Goal: Information Seeking & Learning: Learn about a topic

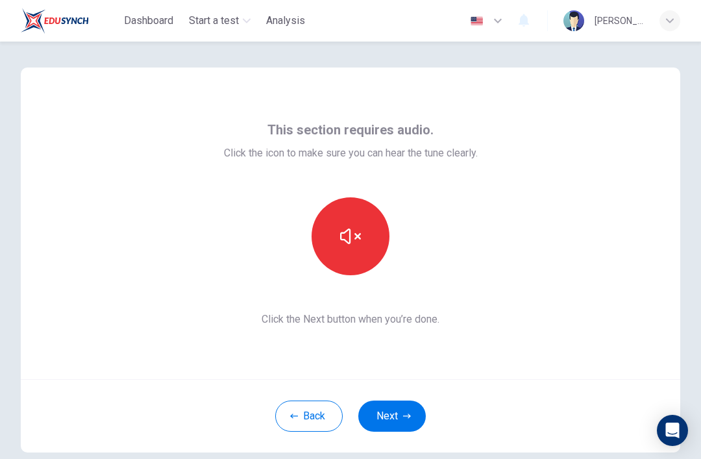
click at [361, 254] on button "button" at bounding box center [351, 236] width 78 height 78
click at [401, 415] on button "Next" at bounding box center [393, 416] width 68 height 31
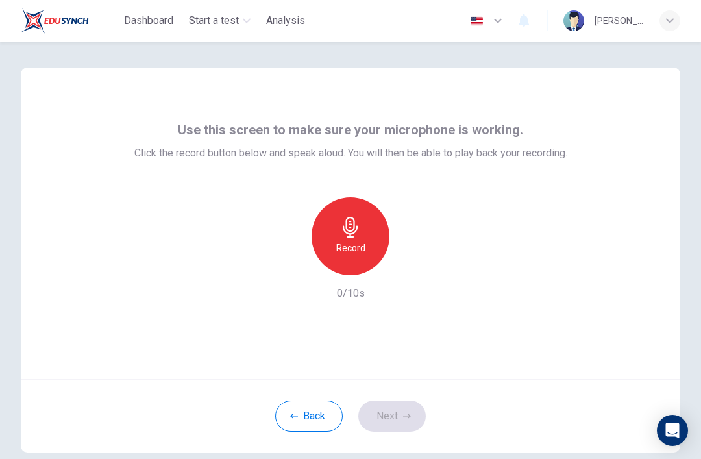
click at [353, 234] on icon "button" at bounding box center [350, 227] width 21 height 21
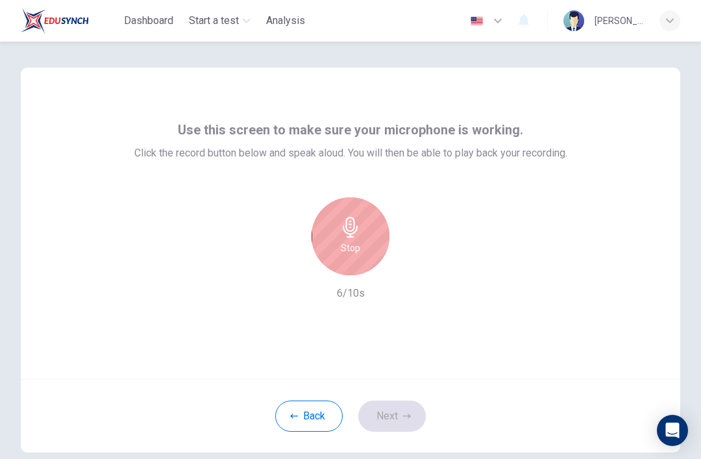
click at [364, 236] on div "Stop" at bounding box center [351, 236] width 78 height 78
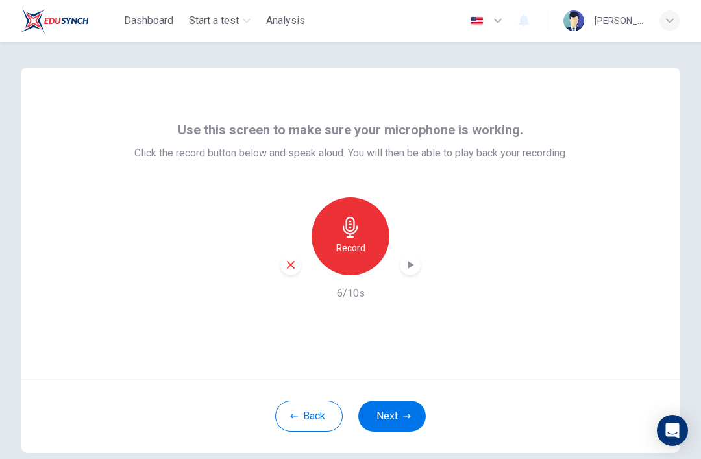
click at [383, 412] on button "Next" at bounding box center [393, 416] width 68 height 31
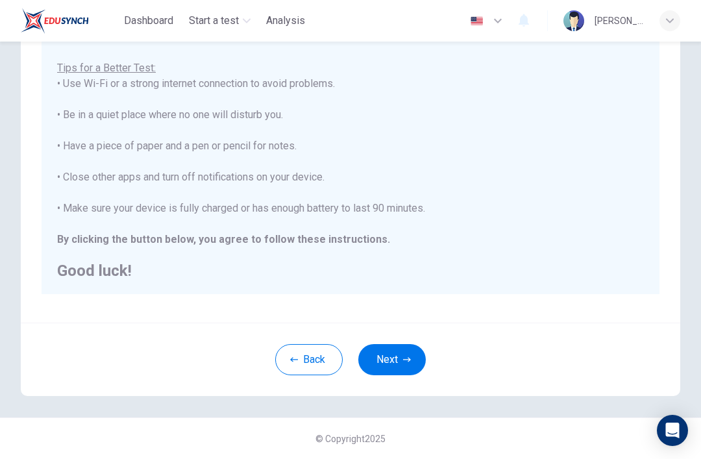
scroll to position [222, 0]
click at [386, 358] on button "Next" at bounding box center [393, 359] width 68 height 31
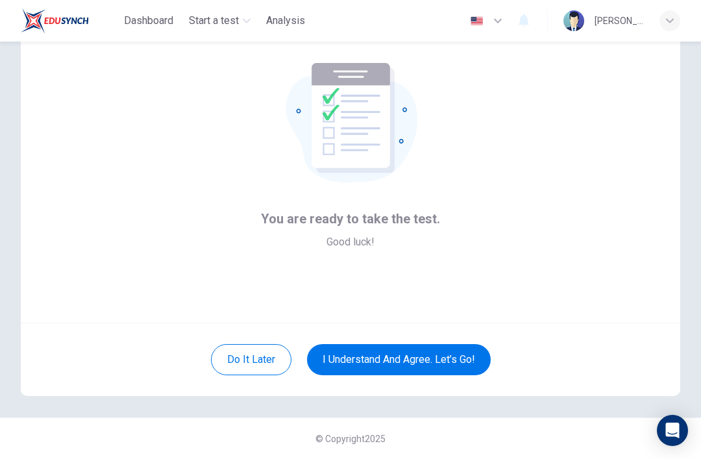
scroll to position [57, 0]
click at [365, 359] on button "I understand and agree. Let’s go!" at bounding box center [399, 359] width 184 height 31
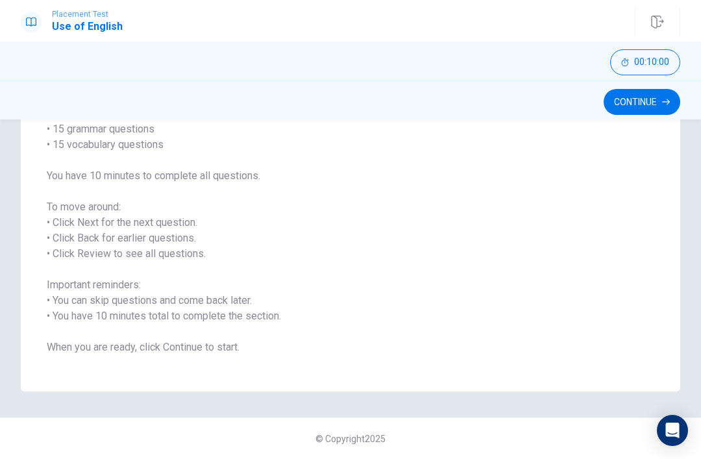
scroll to position [123, 0]
click at [656, 95] on button "Continue" at bounding box center [642, 102] width 77 height 26
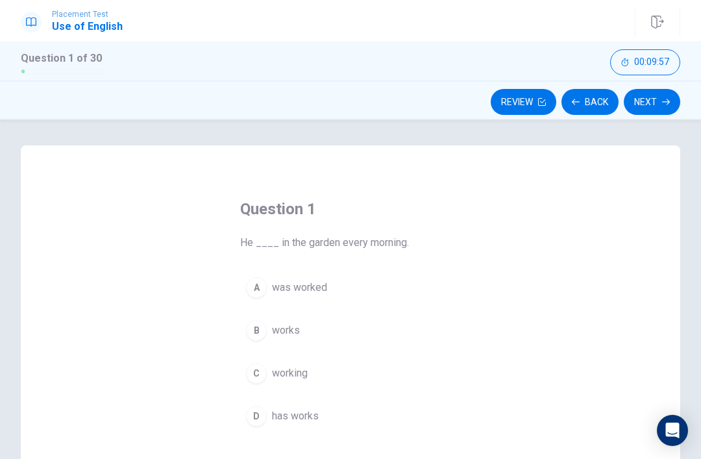
scroll to position [0, 0]
click at [263, 293] on div "A" at bounding box center [256, 287] width 21 height 21
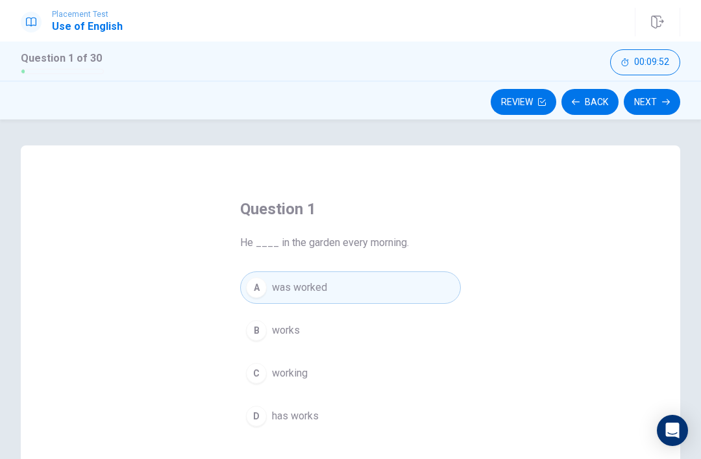
click at [267, 325] on button "B works" at bounding box center [350, 330] width 221 height 32
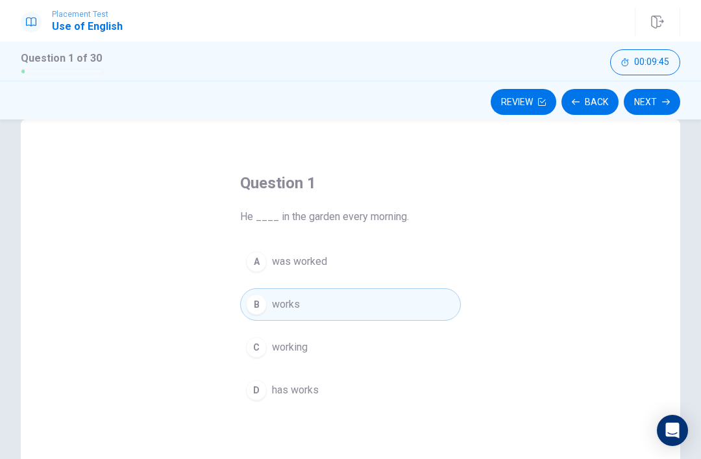
scroll to position [27, 0]
click at [323, 390] on button "D has works" at bounding box center [350, 389] width 221 height 32
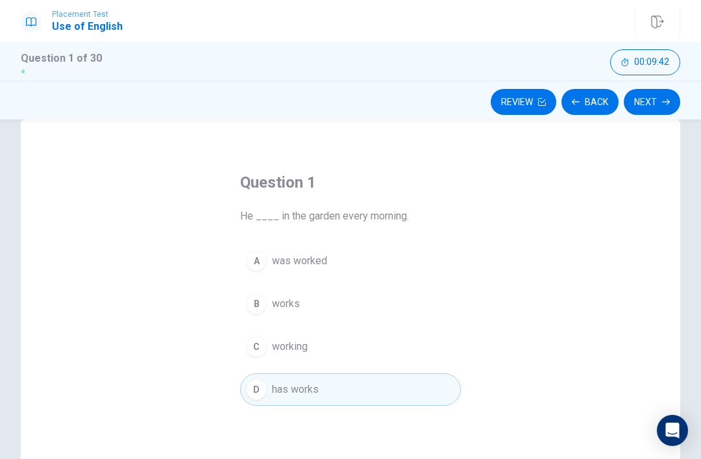
click at [295, 346] on span "working" at bounding box center [290, 347] width 36 height 16
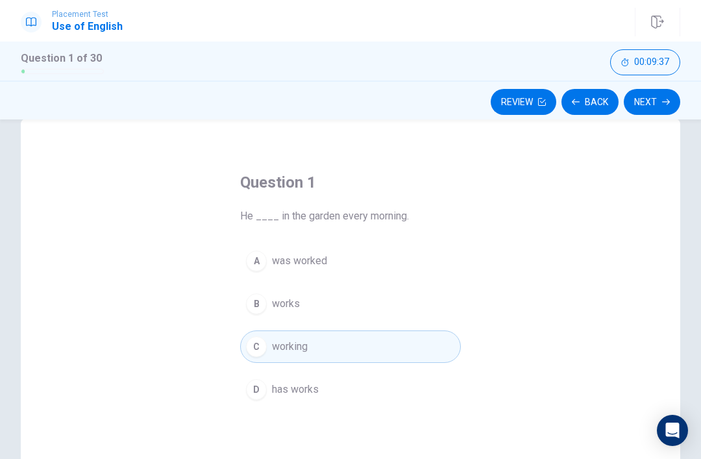
click at [304, 291] on button "B works" at bounding box center [350, 304] width 221 height 32
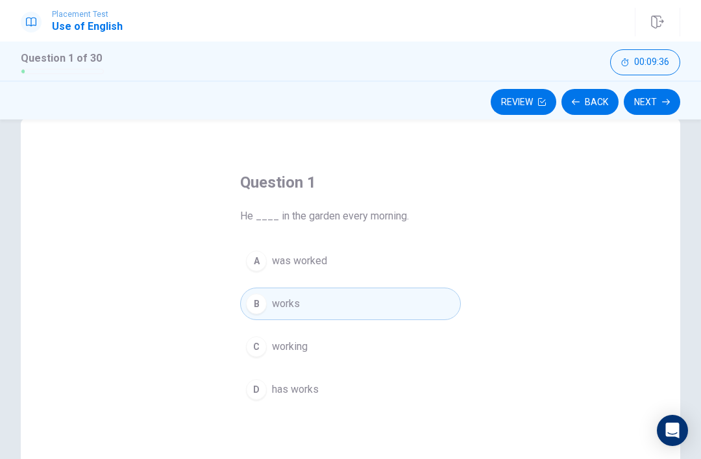
click at [372, 344] on button "C working" at bounding box center [350, 347] width 221 height 32
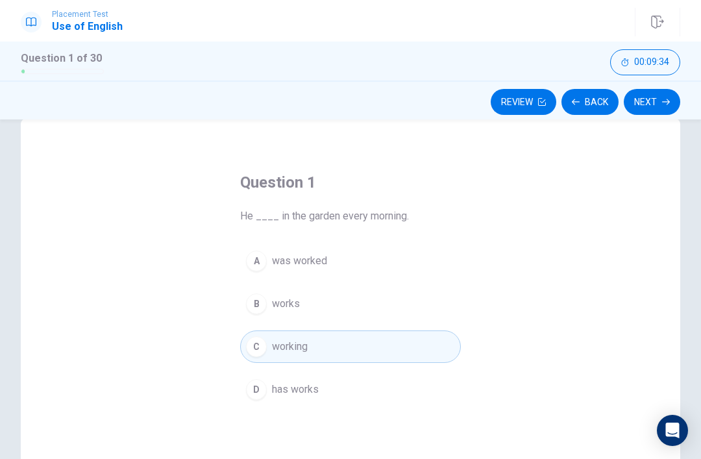
click at [649, 103] on button "Next" at bounding box center [652, 102] width 57 height 26
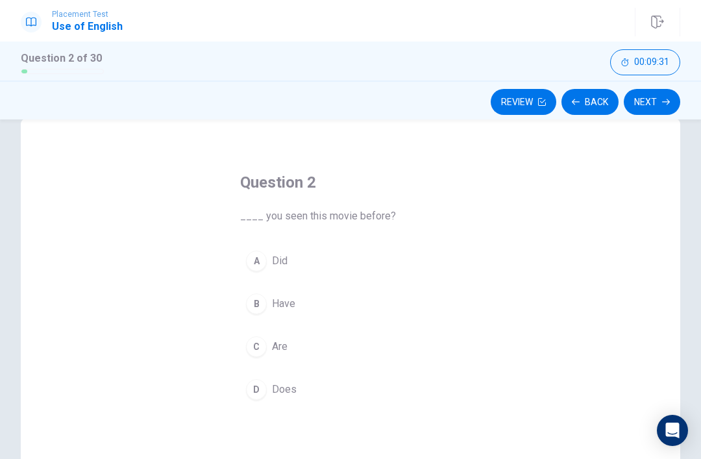
click at [655, 107] on button "Next" at bounding box center [652, 102] width 57 height 26
click at [651, 113] on button "Next" at bounding box center [652, 102] width 57 height 26
click at [265, 258] on div "A" at bounding box center [256, 261] width 21 height 21
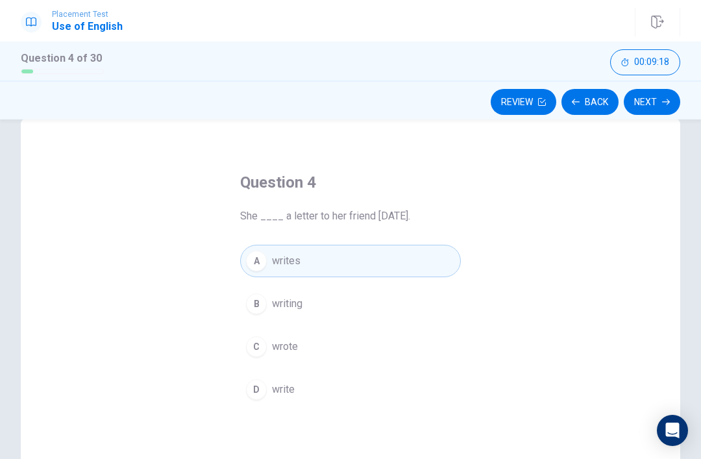
click at [661, 101] on button "Next" at bounding box center [652, 102] width 57 height 26
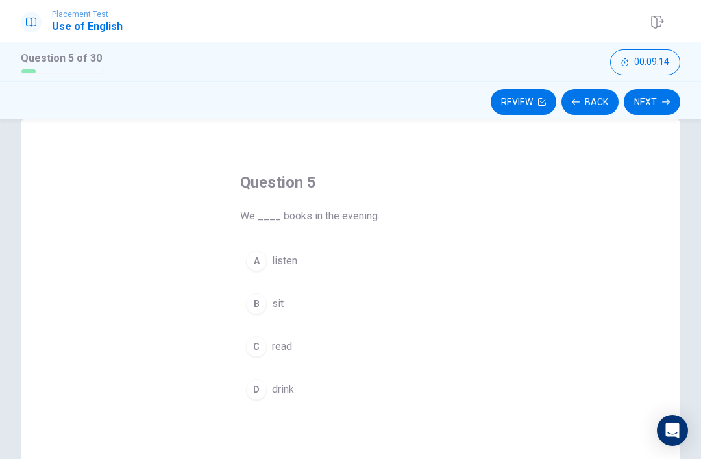
click at [252, 271] on button "A listen" at bounding box center [350, 261] width 221 height 32
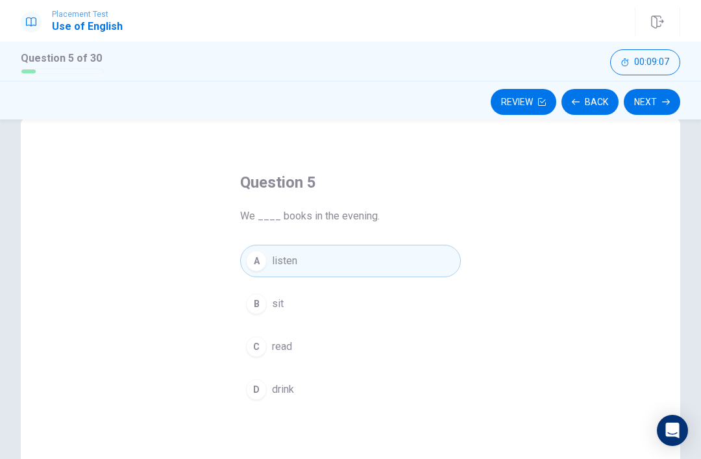
click at [650, 105] on button "Next" at bounding box center [652, 102] width 57 height 26
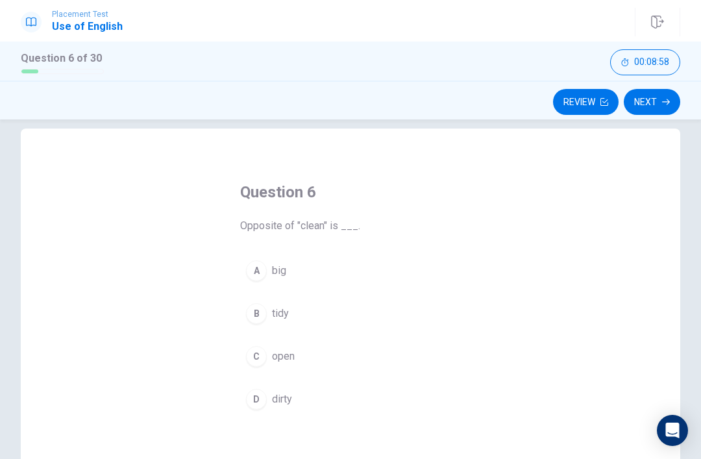
scroll to position [19, 0]
click at [261, 266] on div "A" at bounding box center [256, 269] width 21 height 21
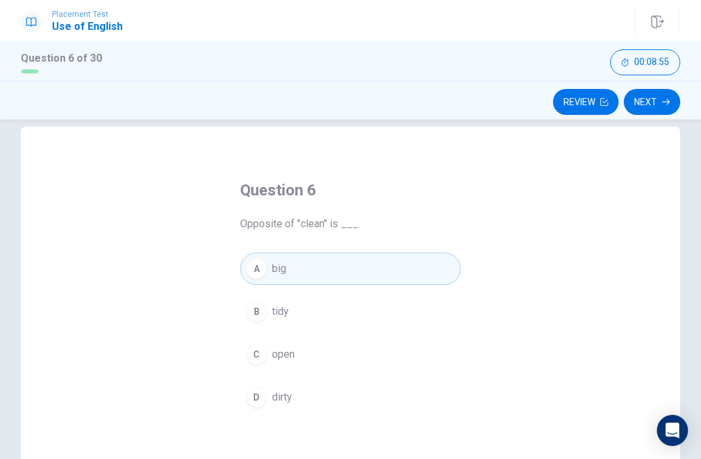
click at [258, 370] on button "C open" at bounding box center [350, 354] width 221 height 32
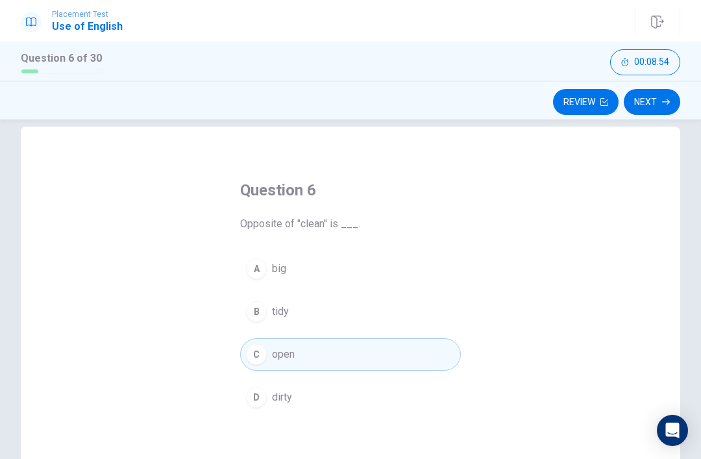
click at [272, 403] on span "dirty" at bounding box center [282, 398] width 20 height 16
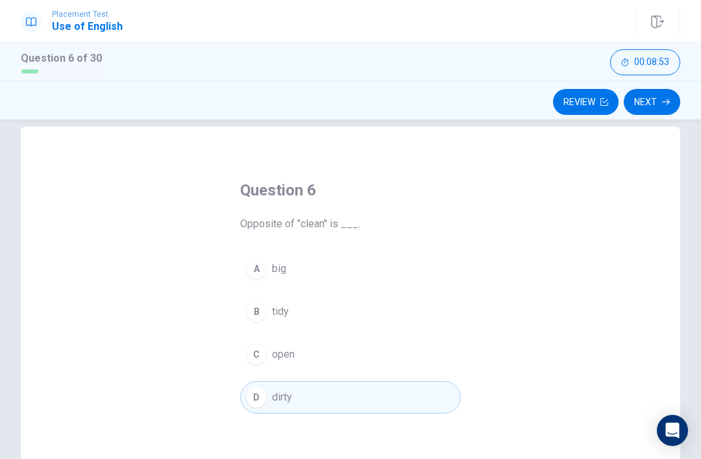
click at [651, 102] on button "Next" at bounding box center [652, 102] width 57 height 26
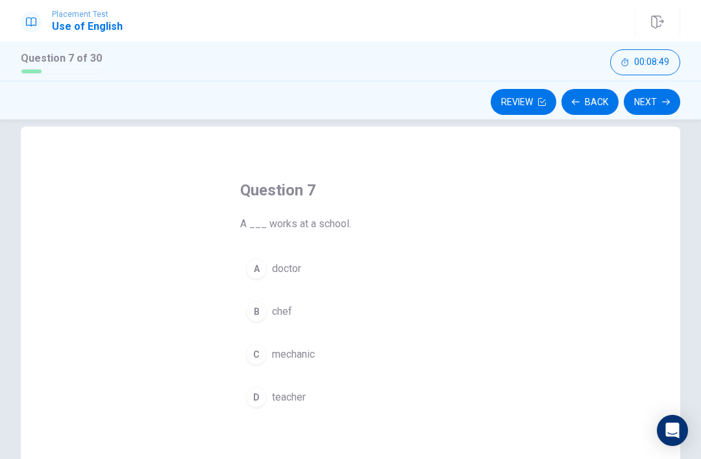
click at [264, 266] on div "A" at bounding box center [256, 269] width 21 height 21
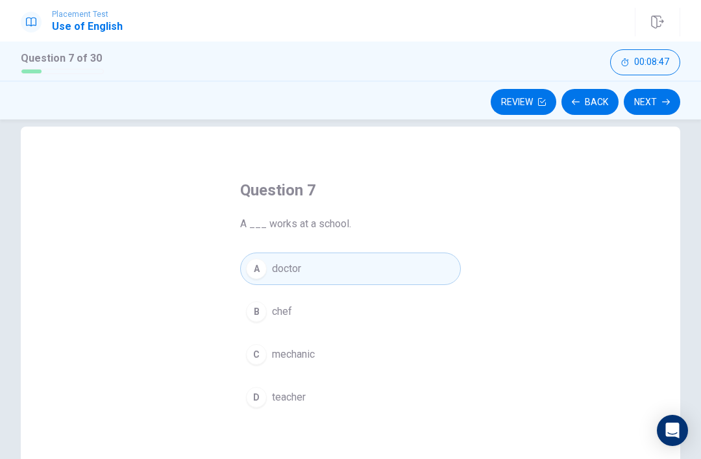
click at [257, 312] on div "B" at bounding box center [256, 311] width 21 height 21
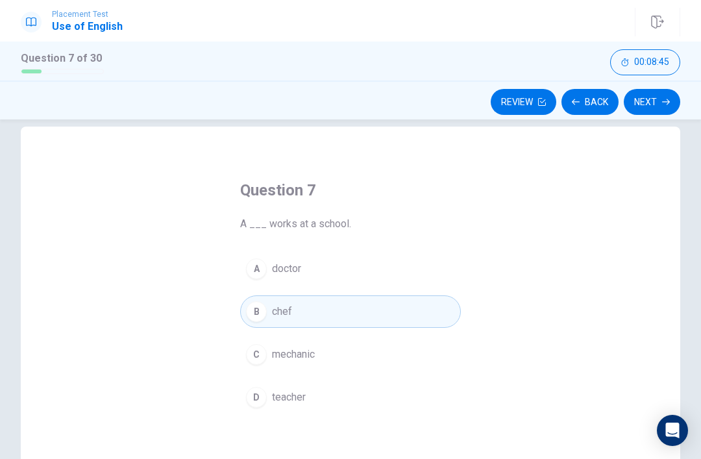
click at [260, 342] on button "C mechanic" at bounding box center [350, 354] width 221 height 32
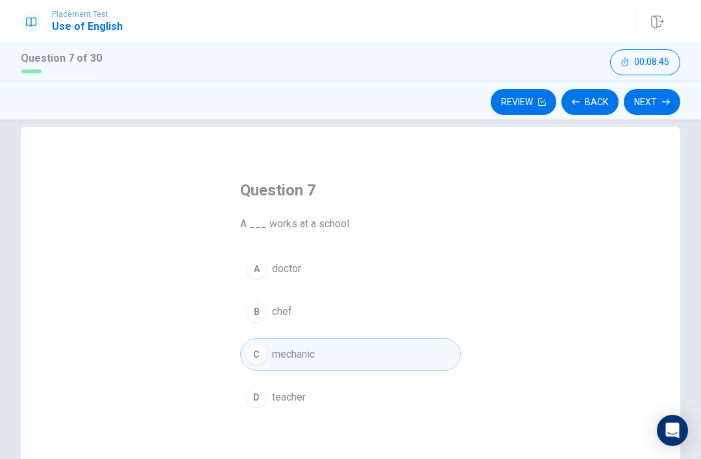
click at [259, 407] on div "D" at bounding box center [256, 397] width 21 height 21
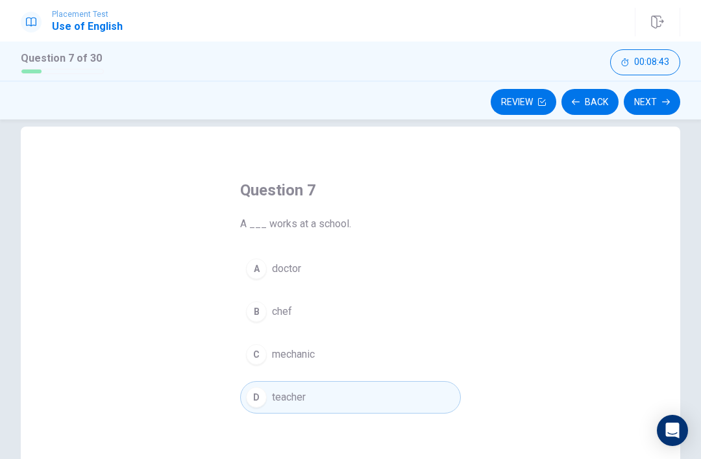
click at [655, 106] on button "Next" at bounding box center [652, 102] width 57 height 26
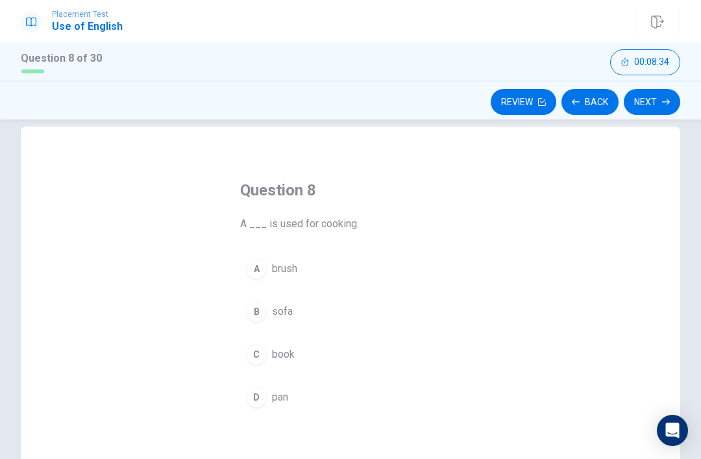
click at [256, 412] on button "D pan" at bounding box center [350, 397] width 221 height 32
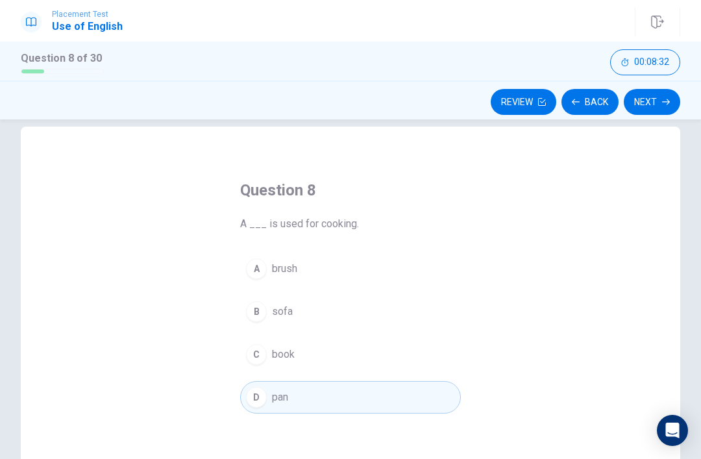
click at [646, 105] on button "Next" at bounding box center [652, 102] width 57 height 26
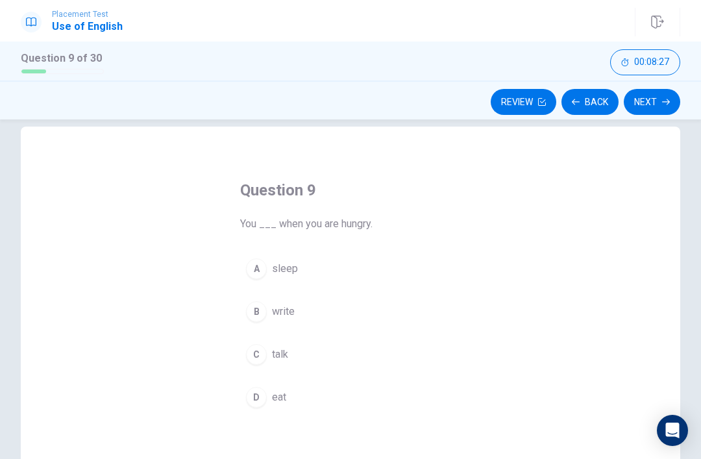
click at [270, 399] on button "D eat" at bounding box center [350, 397] width 221 height 32
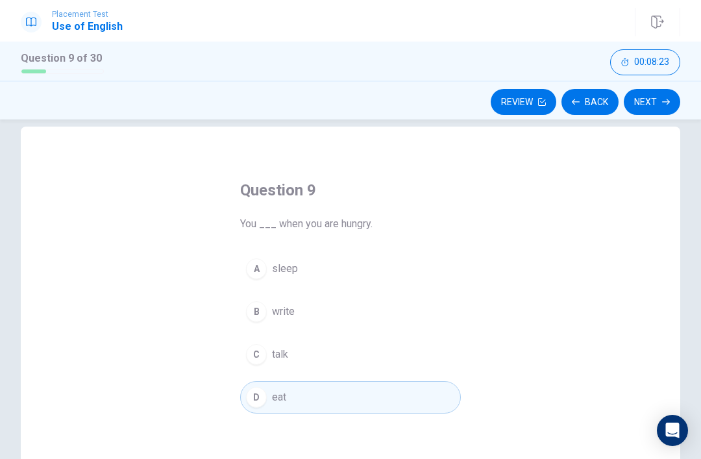
click at [659, 101] on button "Next" at bounding box center [652, 102] width 57 height 26
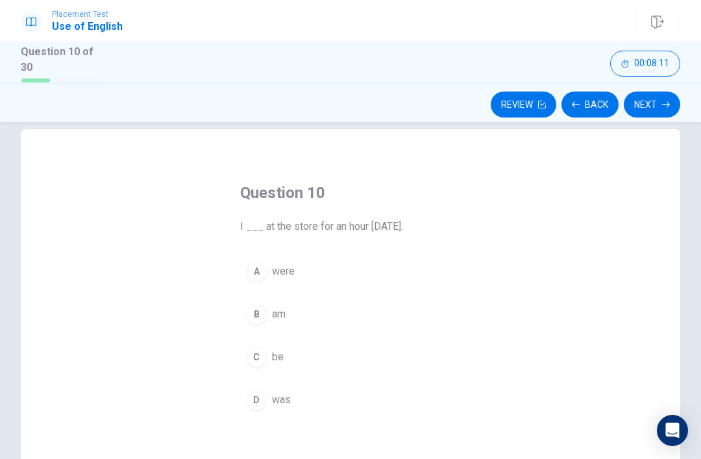
click at [267, 392] on button "D was" at bounding box center [350, 400] width 221 height 32
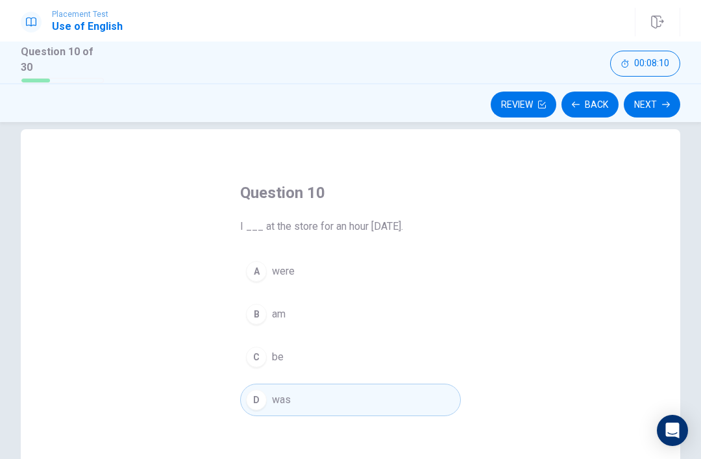
click at [687, 92] on div "Review Back Next" at bounding box center [350, 104] width 701 height 25
click at [657, 102] on button "Next" at bounding box center [652, 105] width 57 height 26
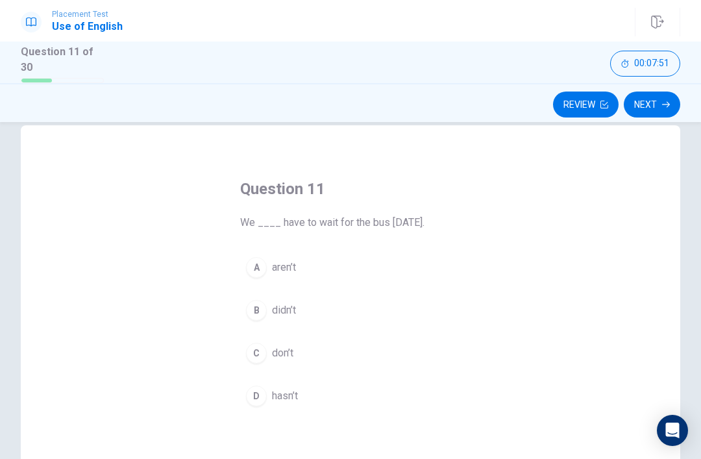
scroll to position [24, 0]
click at [261, 347] on div "C" at bounding box center [256, 352] width 21 height 21
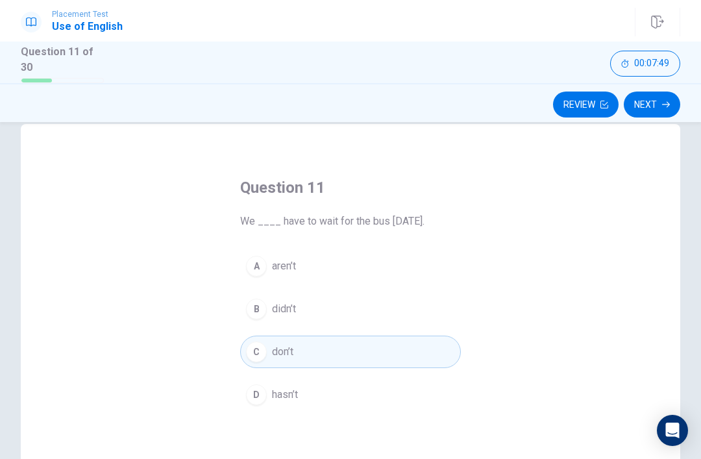
click at [657, 107] on button "Next" at bounding box center [652, 105] width 57 height 26
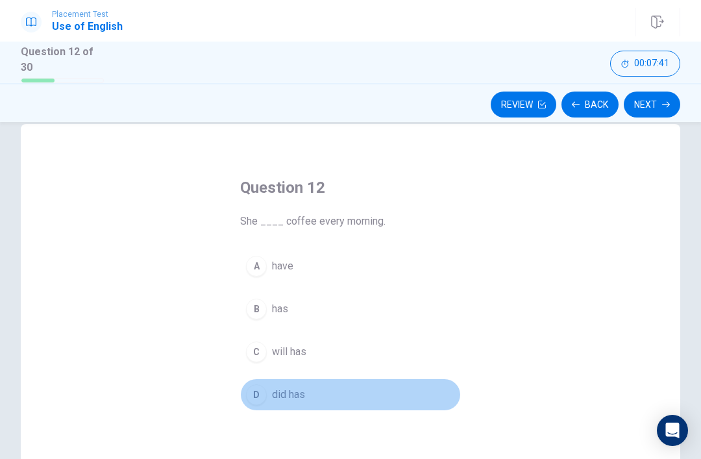
click at [258, 386] on div "D" at bounding box center [256, 395] width 21 height 21
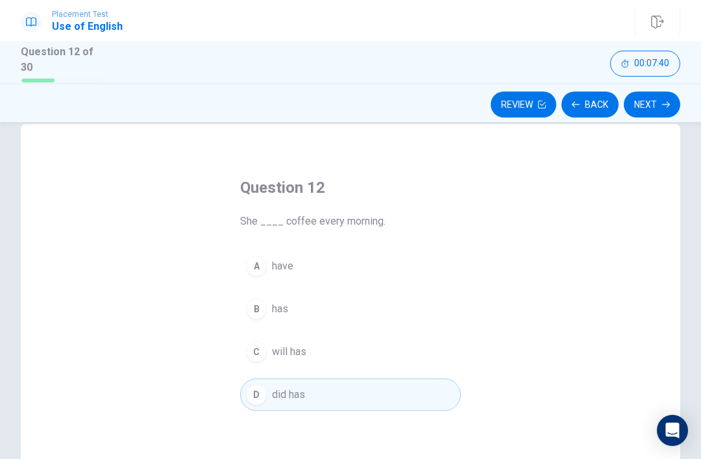
click at [661, 101] on button "Next" at bounding box center [652, 105] width 57 height 26
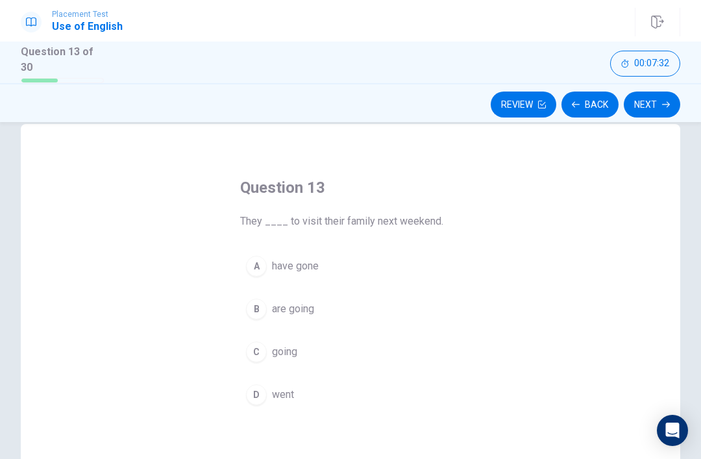
click at [250, 256] on div "A" at bounding box center [256, 266] width 21 height 21
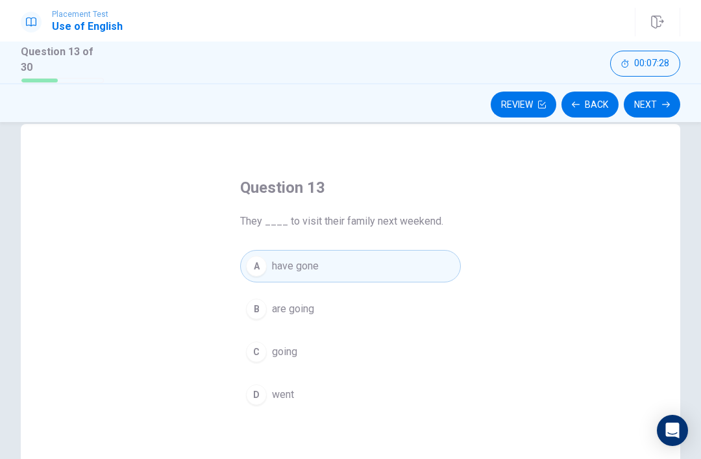
click at [261, 351] on div "C" at bounding box center [256, 352] width 21 height 21
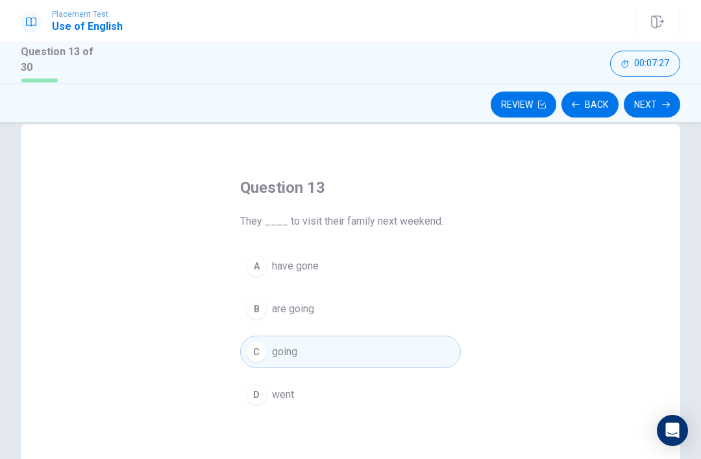
click at [273, 394] on span "went" at bounding box center [283, 395] width 22 height 16
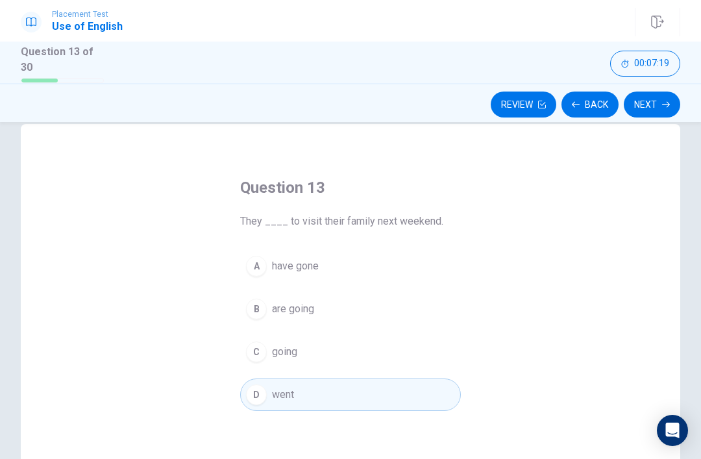
click at [654, 97] on button "Next" at bounding box center [652, 105] width 57 height 26
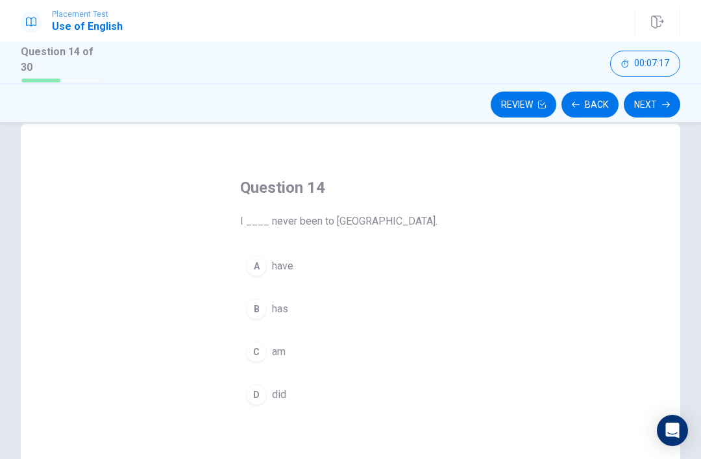
click at [278, 263] on span "have" at bounding box center [282, 267] width 21 height 16
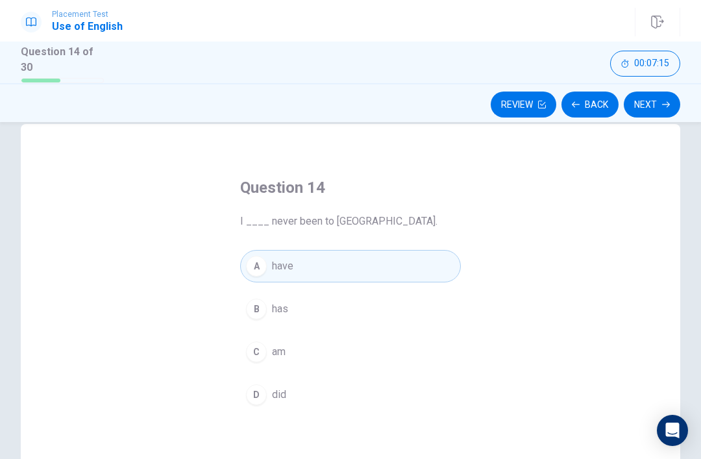
click at [277, 305] on span "has" at bounding box center [280, 309] width 16 height 16
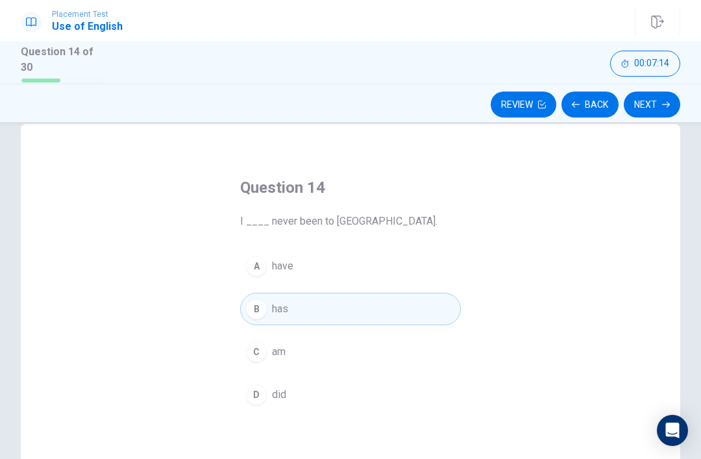
click at [286, 356] on span "am" at bounding box center [279, 352] width 14 height 16
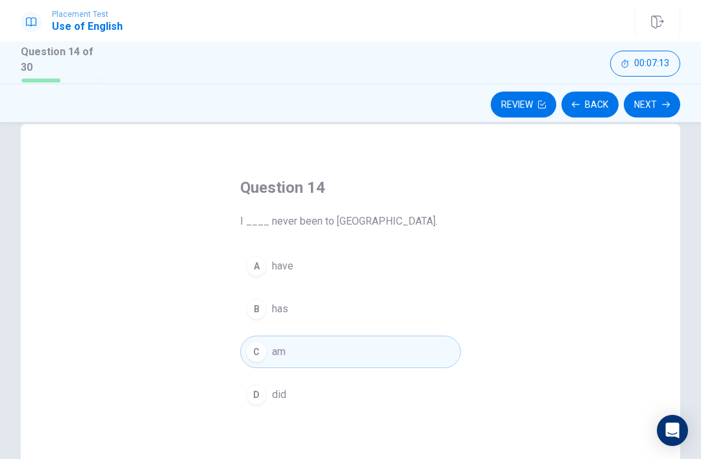
click at [281, 390] on span "did" at bounding box center [279, 395] width 14 height 16
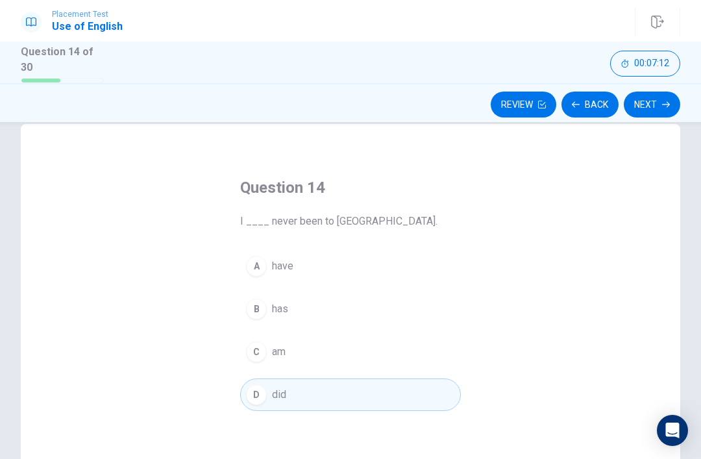
click at [289, 349] on button "C am" at bounding box center [350, 352] width 221 height 32
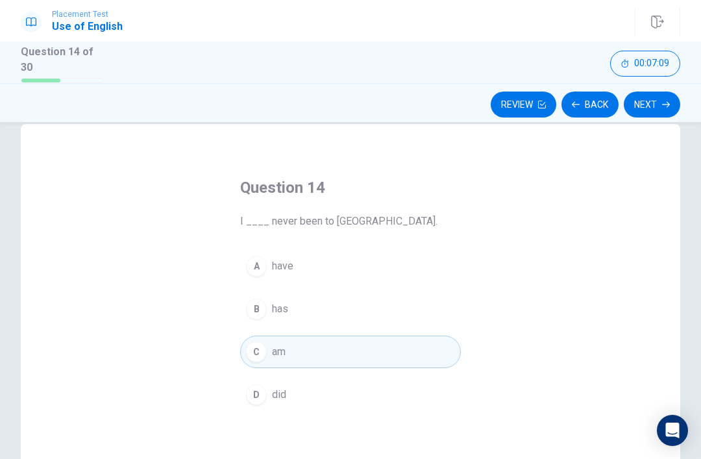
click at [656, 102] on button "Next" at bounding box center [652, 105] width 57 height 26
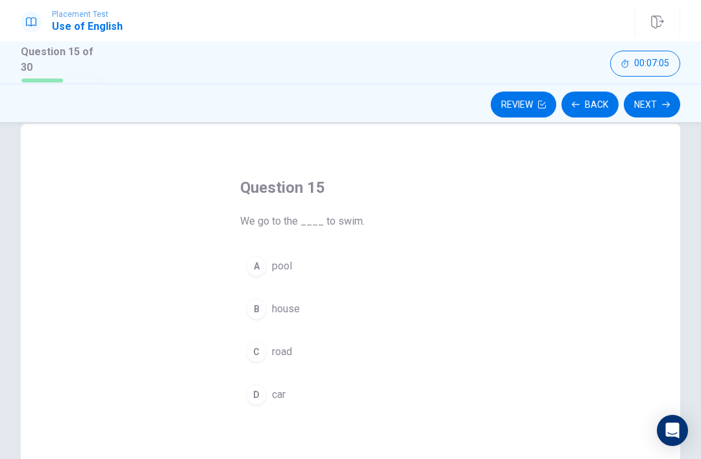
click at [291, 262] on span "pool" at bounding box center [282, 267] width 20 height 16
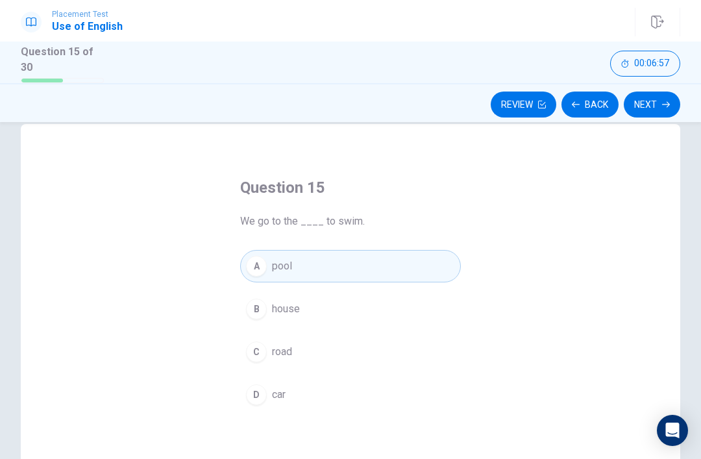
click at [661, 99] on button "Next" at bounding box center [652, 105] width 57 height 26
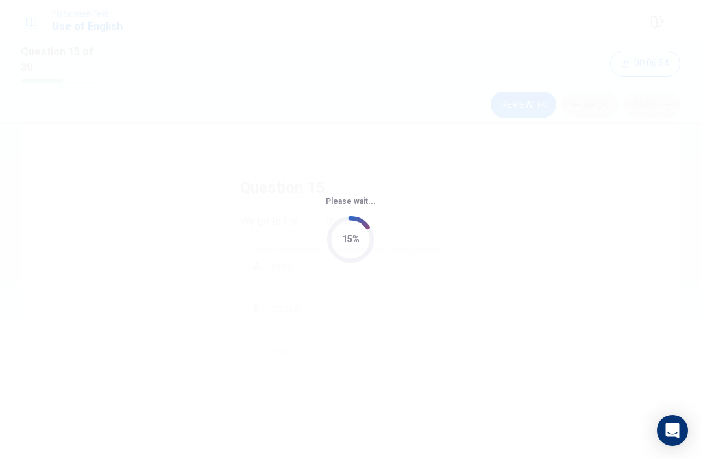
scroll to position [0, 0]
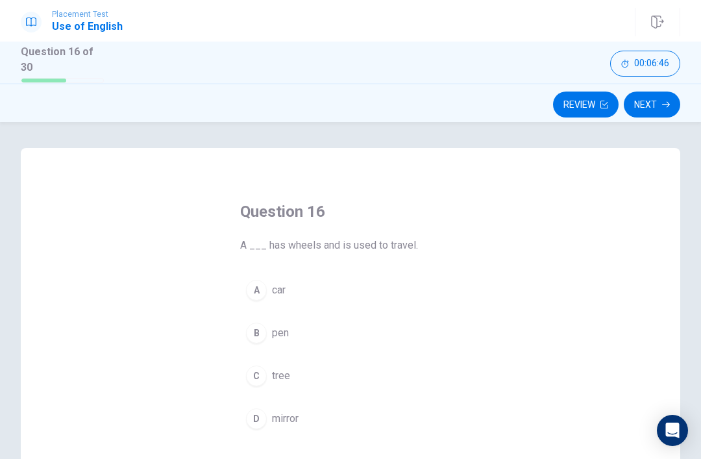
click at [251, 286] on div "A" at bounding box center [256, 290] width 21 height 21
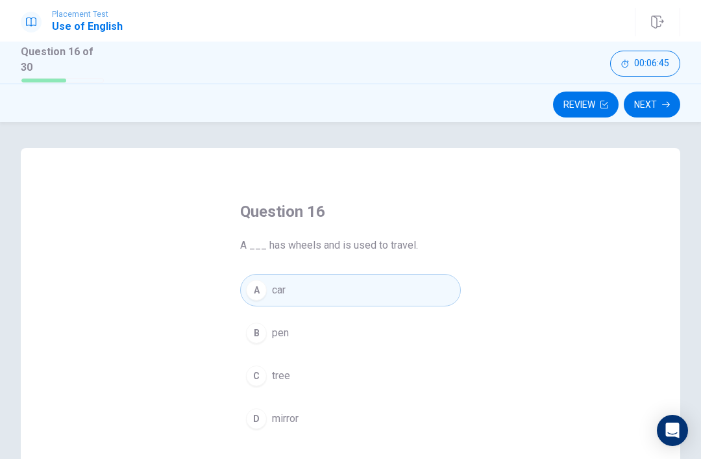
click at [666, 97] on button "Next" at bounding box center [652, 105] width 57 height 26
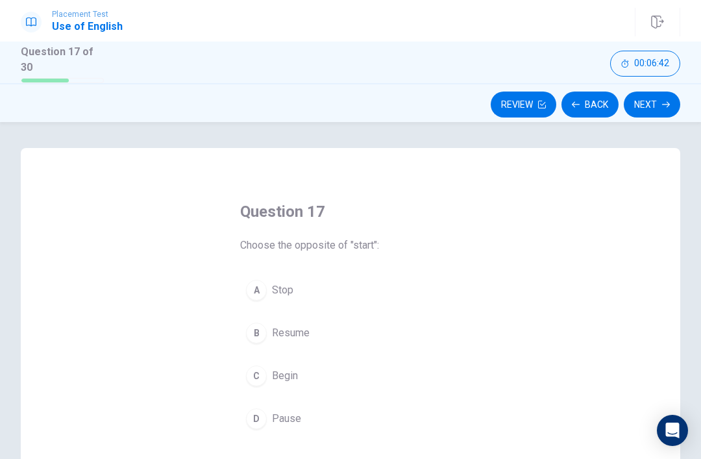
click at [262, 324] on div "B" at bounding box center [256, 333] width 21 height 21
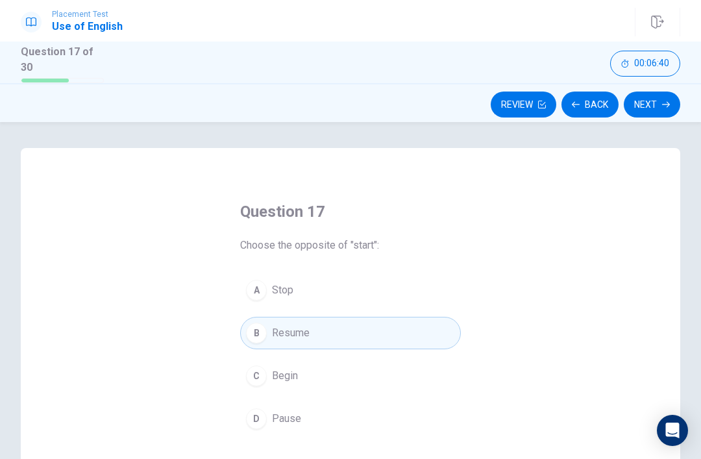
click at [659, 103] on button "Next" at bounding box center [652, 105] width 57 height 26
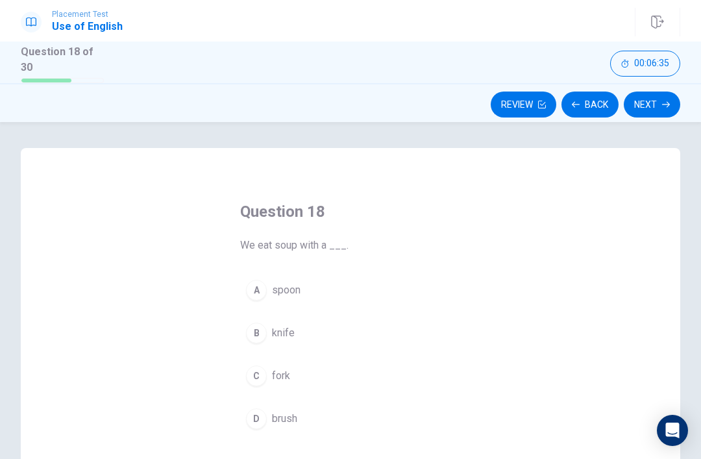
click at [263, 413] on div "D" at bounding box center [256, 419] width 21 height 21
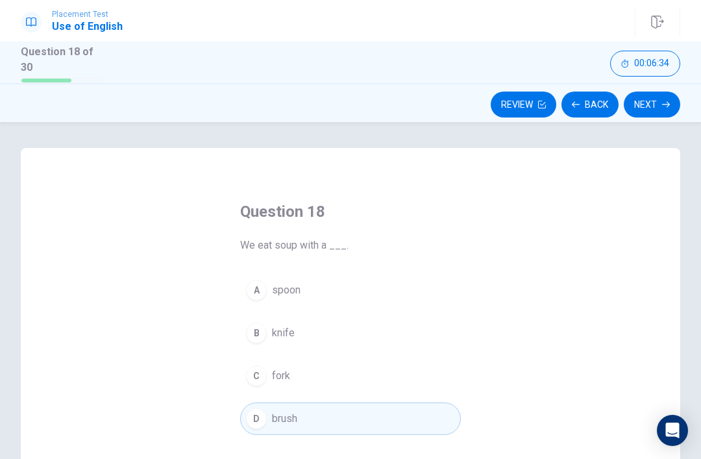
click at [661, 103] on button "Next" at bounding box center [652, 105] width 57 height 26
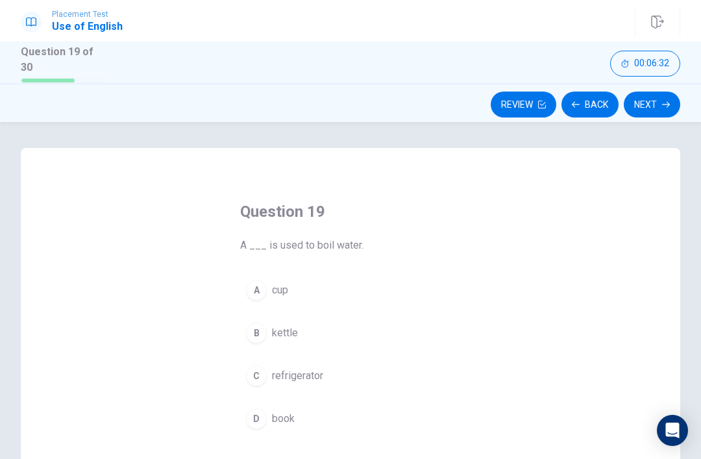
click at [655, 103] on button "Next" at bounding box center [652, 105] width 57 height 26
click at [258, 381] on div "C" at bounding box center [256, 376] width 21 height 21
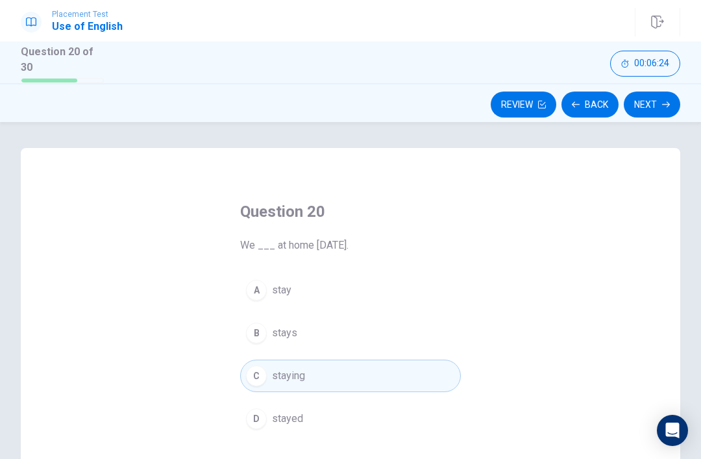
click at [249, 287] on div "A" at bounding box center [256, 290] width 21 height 21
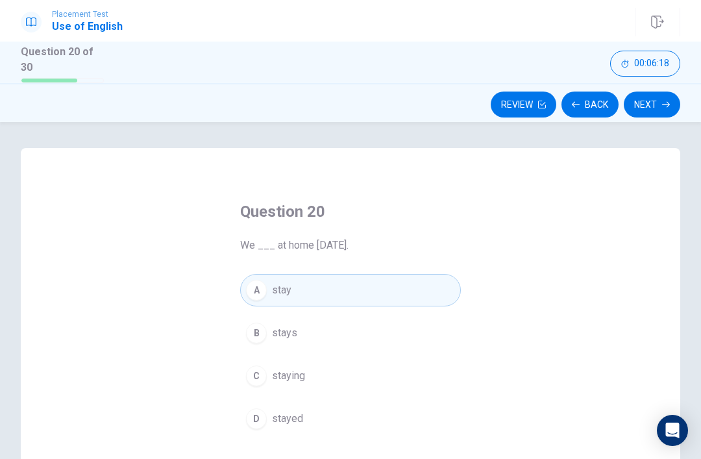
click at [652, 107] on button "Next" at bounding box center [652, 105] width 57 height 26
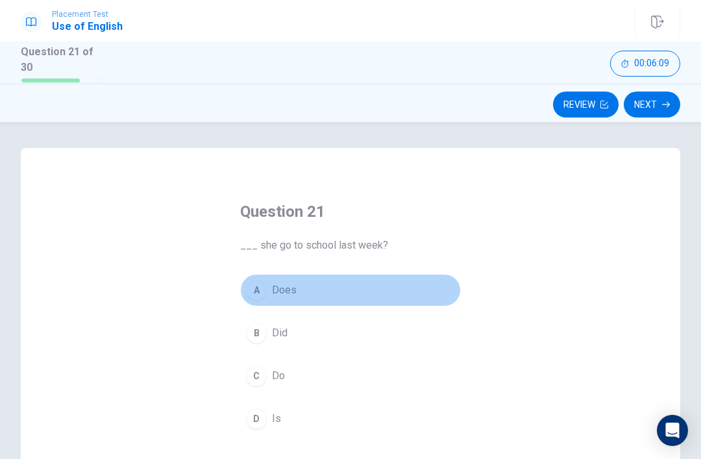
click at [285, 285] on span "Does" at bounding box center [284, 291] width 25 height 16
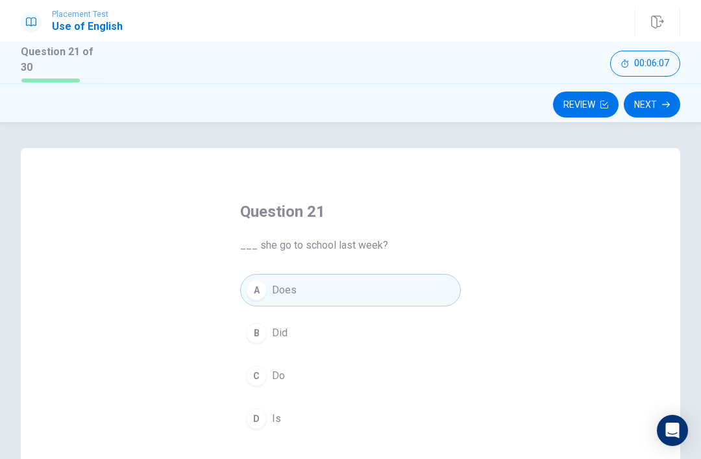
click at [655, 94] on button "Next" at bounding box center [652, 105] width 57 height 26
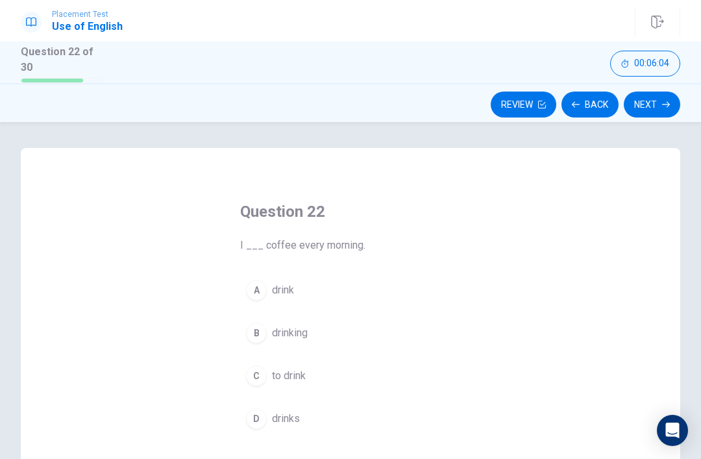
click at [301, 292] on button "A drink" at bounding box center [350, 290] width 221 height 32
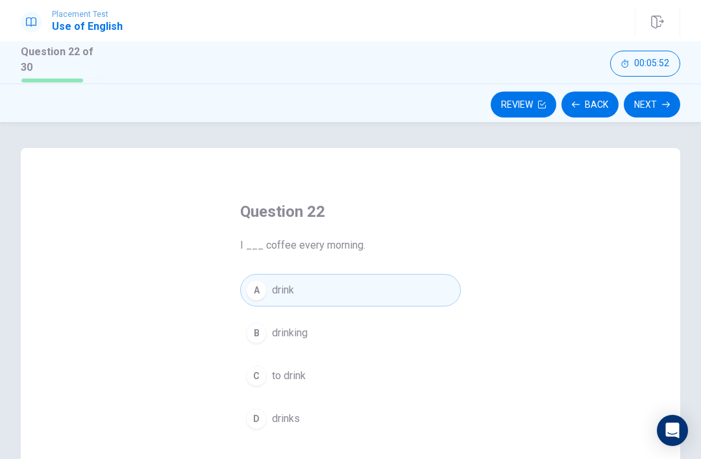
click at [645, 105] on button "Next" at bounding box center [652, 105] width 57 height 26
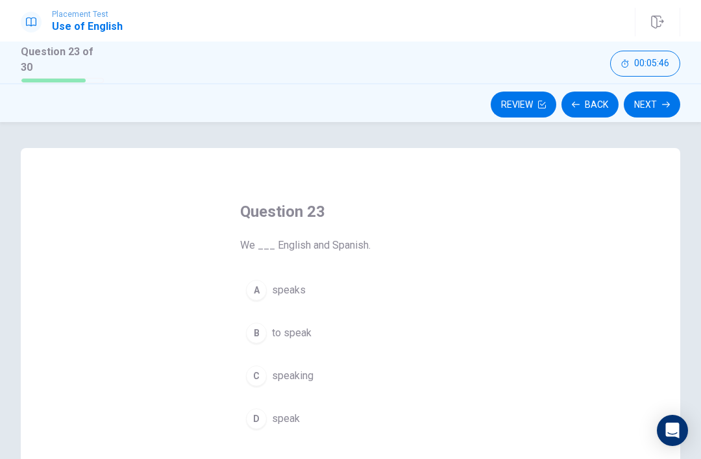
click at [299, 370] on span "speaking" at bounding box center [293, 376] width 42 height 16
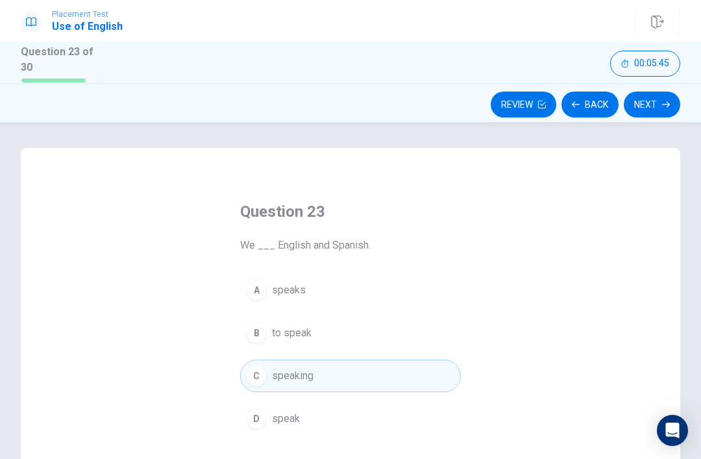
click at [296, 298] on button "A speaks" at bounding box center [350, 290] width 221 height 32
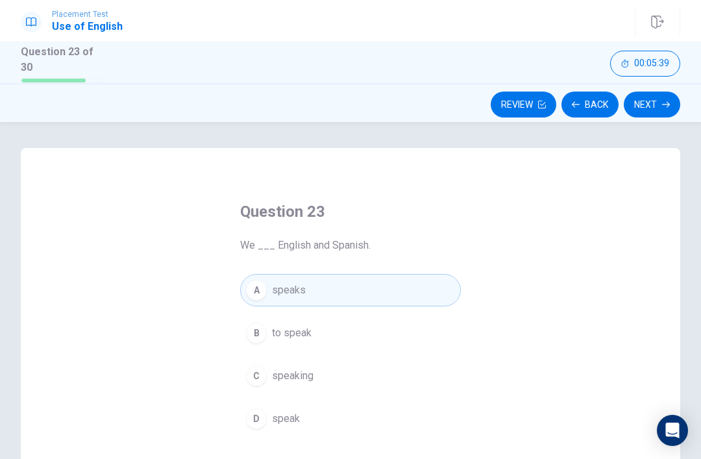
click at [655, 95] on button "Next" at bounding box center [652, 105] width 57 height 26
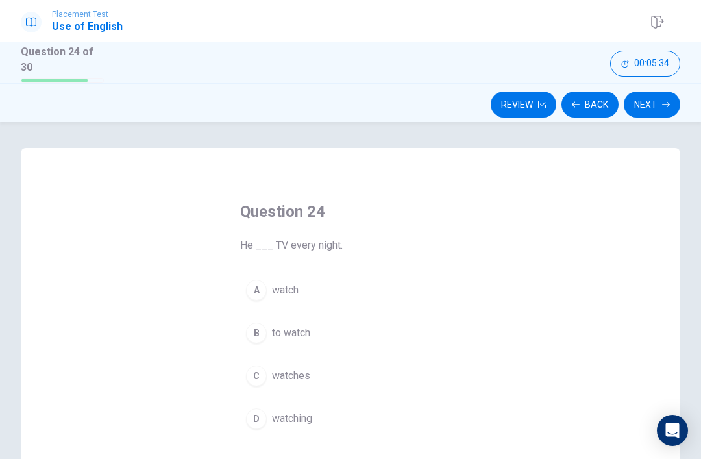
click at [292, 277] on button "A watch" at bounding box center [350, 290] width 221 height 32
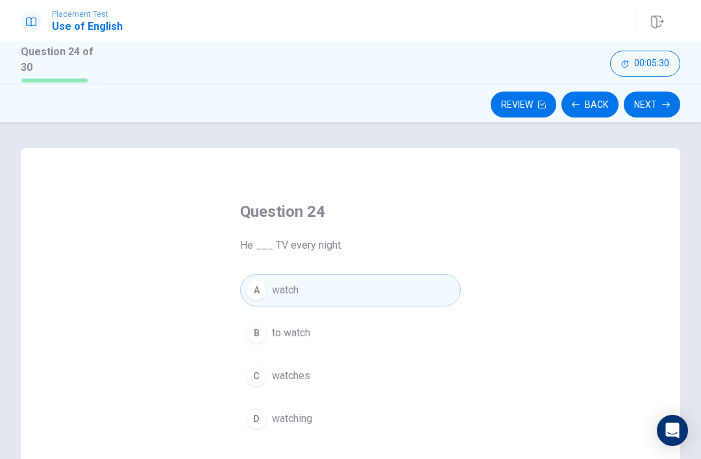
click at [649, 113] on button "Next" at bounding box center [652, 105] width 57 height 26
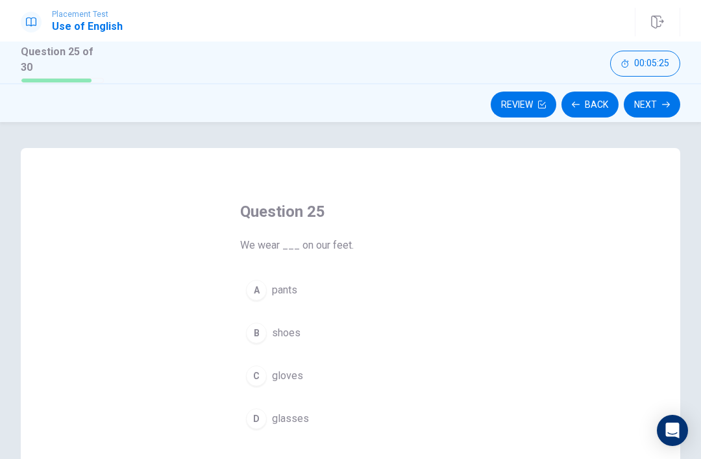
click at [276, 294] on span "pants" at bounding box center [284, 291] width 25 height 16
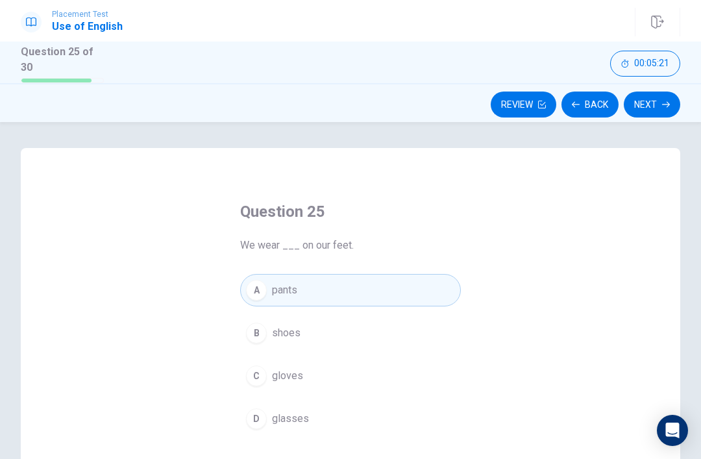
click at [657, 109] on button "Next" at bounding box center [652, 105] width 57 height 26
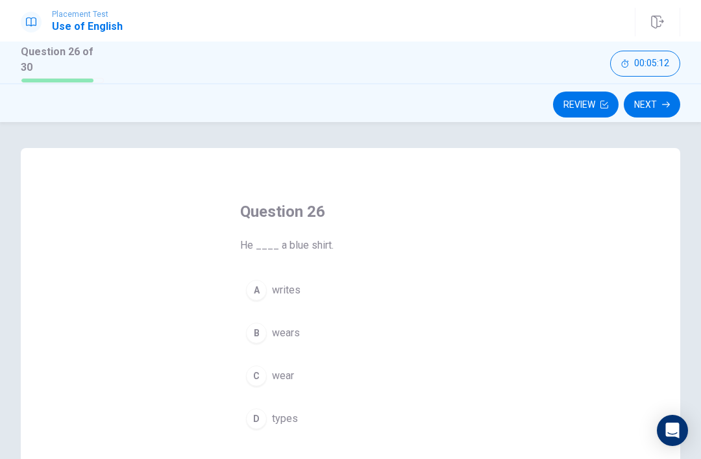
click at [264, 404] on button "D types" at bounding box center [350, 419] width 221 height 32
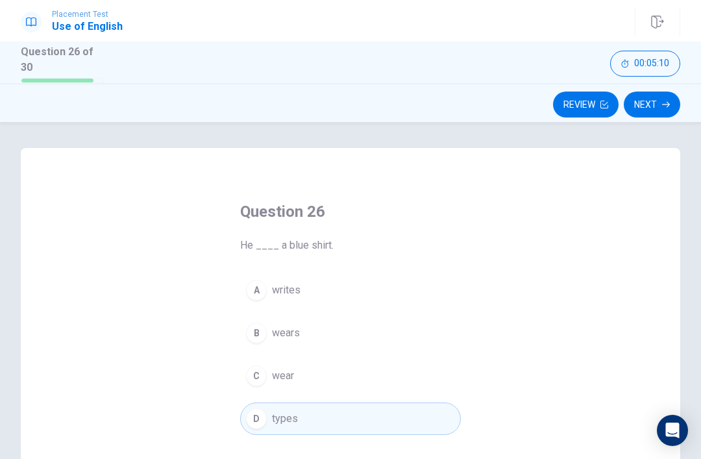
click at [651, 103] on button "Next" at bounding box center [652, 105] width 57 height 26
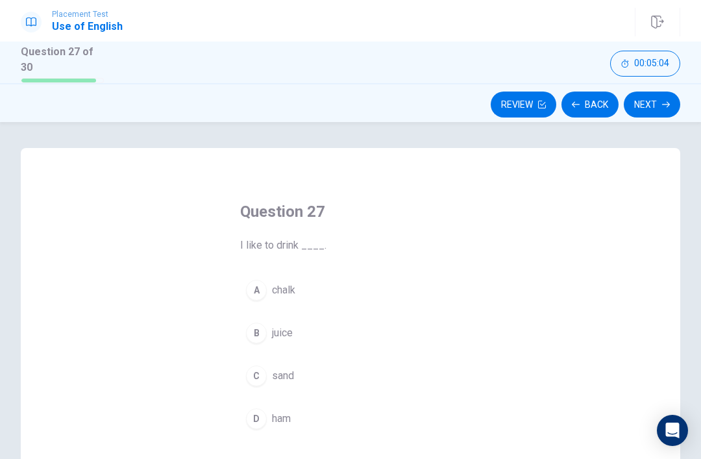
click at [264, 322] on button "B juice" at bounding box center [350, 333] width 221 height 32
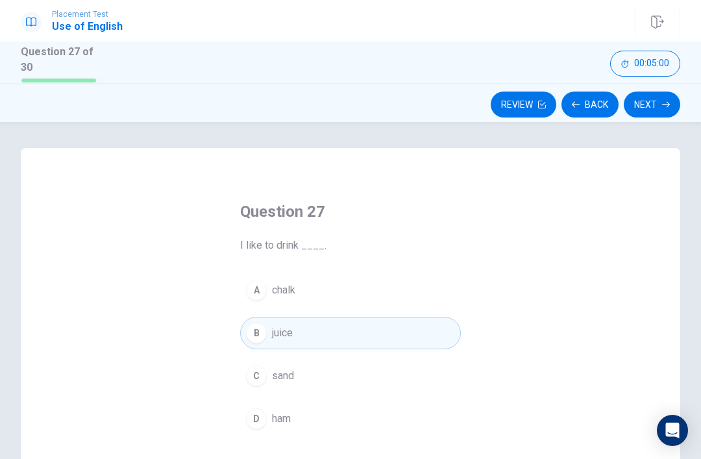
click at [640, 113] on button "Next" at bounding box center [652, 105] width 57 height 26
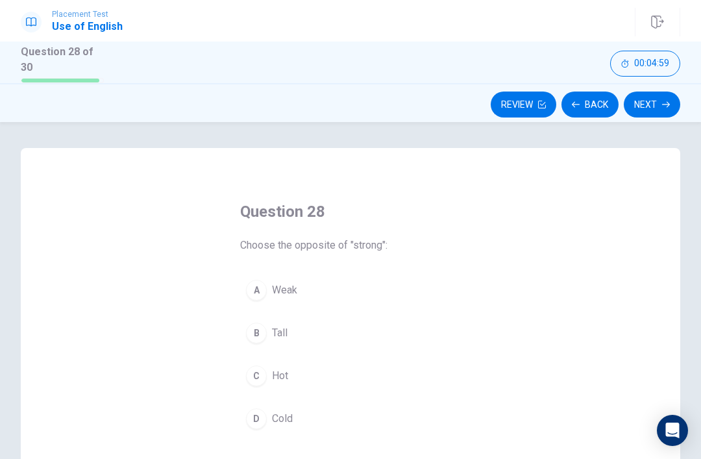
click at [566, 101] on button "Back" at bounding box center [590, 105] width 57 height 26
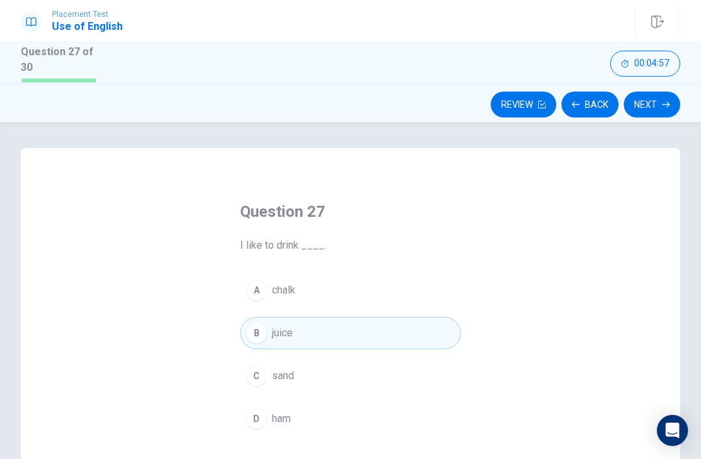
click at [653, 103] on button "Next" at bounding box center [652, 105] width 57 height 26
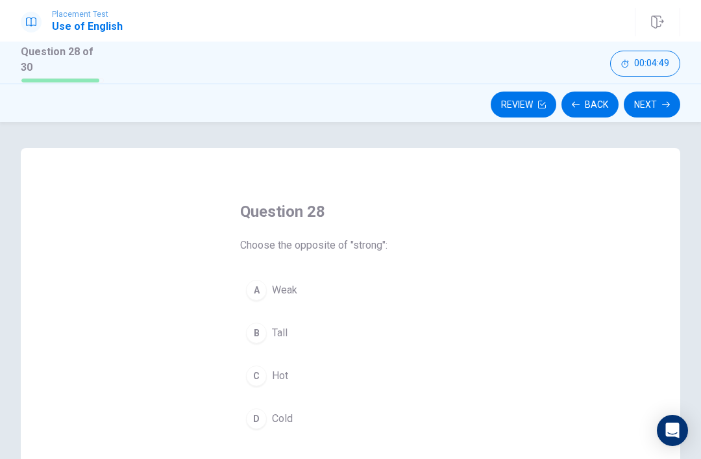
click at [252, 323] on div "B" at bounding box center [256, 333] width 21 height 21
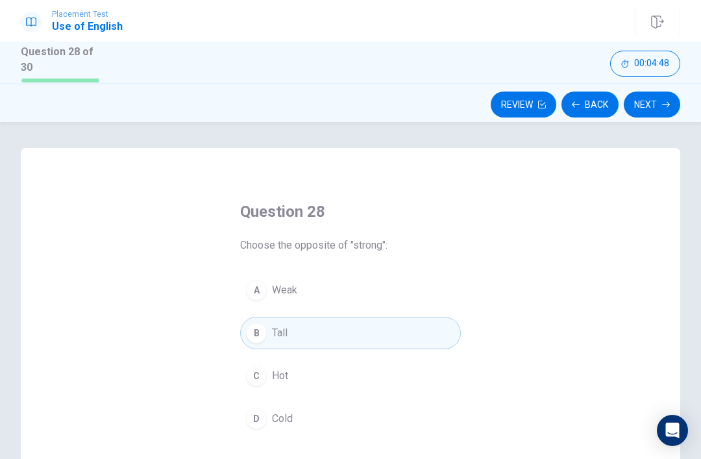
click at [642, 107] on button "Next" at bounding box center [652, 105] width 57 height 26
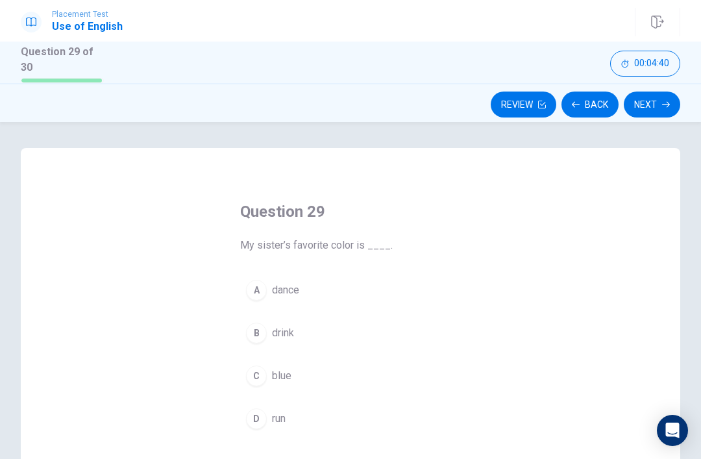
click at [262, 379] on div "C" at bounding box center [256, 376] width 21 height 21
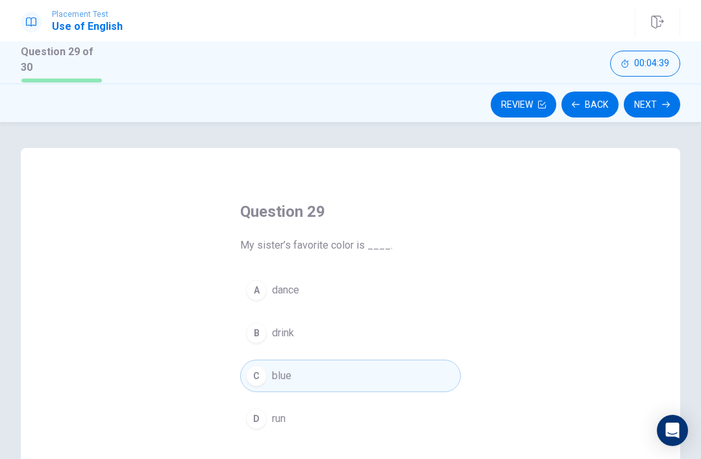
click at [670, 95] on button "Next" at bounding box center [652, 105] width 57 height 26
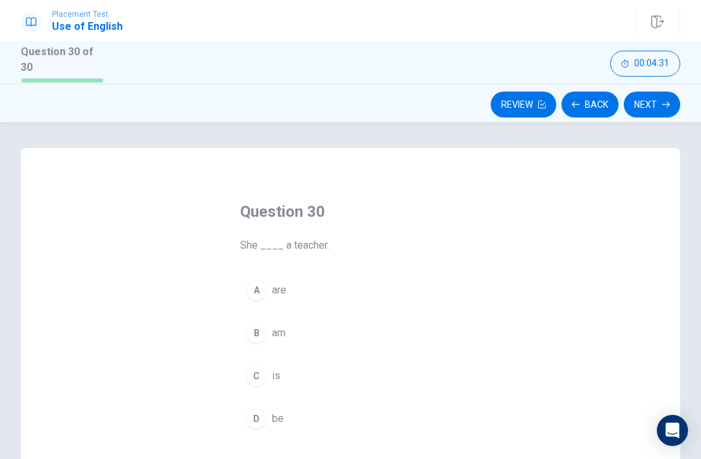
click at [286, 284] on span "are" at bounding box center [279, 291] width 14 height 16
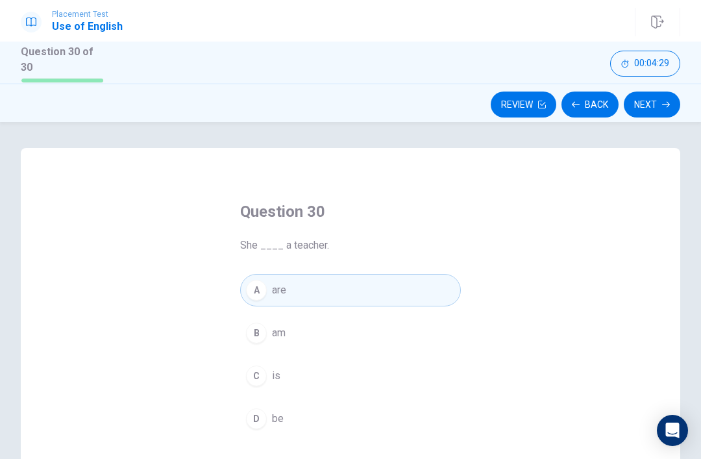
click at [654, 107] on button "Next" at bounding box center [652, 105] width 57 height 26
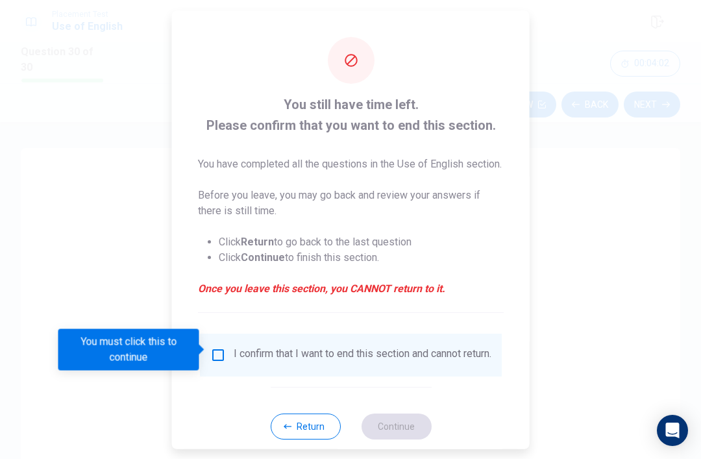
click at [220, 357] on input "You must click this to continue" at bounding box center [218, 355] width 16 height 16
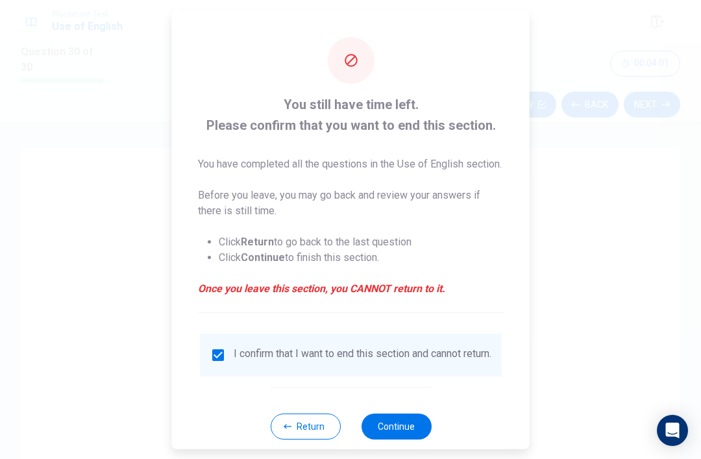
click at [219, 354] on input "checkbox" at bounding box center [218, 355] width 16 height 16
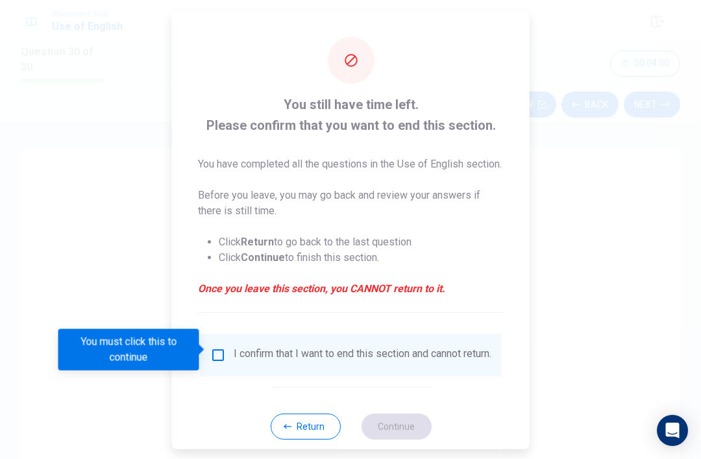
click at [212, 353] on input "You must click this to continue" at bounding box center [218, 355] width 16 height 16
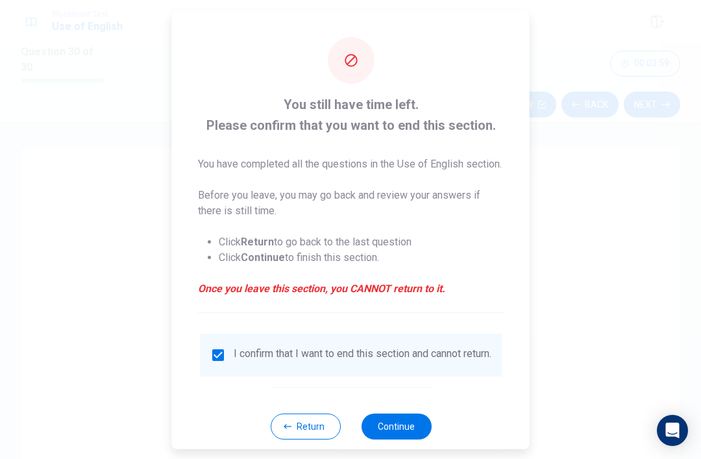
click at [417, 431] on button "Continue" at bounding box center [396, 426] width 70 height 26
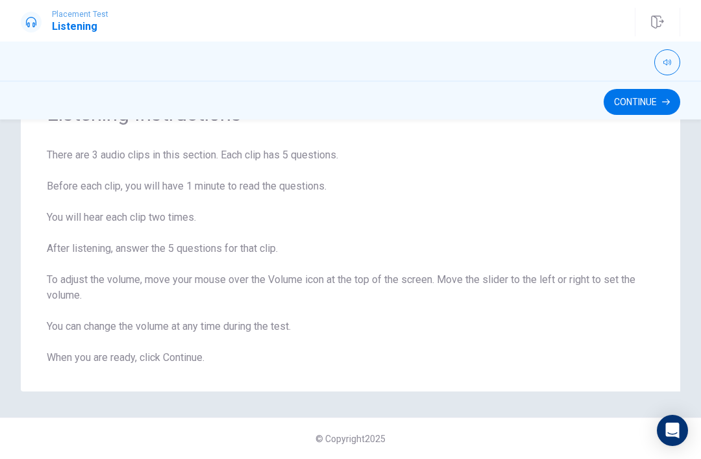
scroll to position [71, 0]
click at [642, 103] on button "Continue" at bounding box center [642, 102] width 77 height 26
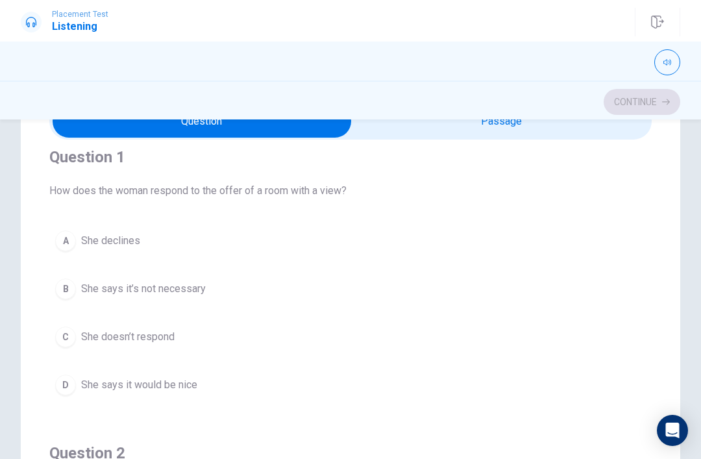
scroll to position [14, 0]
click at [194, 284] on span "She says it’s not necessary" at bounding box center [143, 289] width 125 height 16
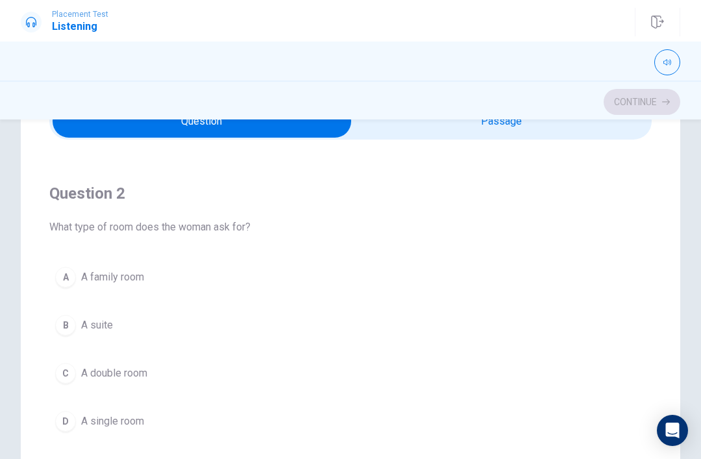
scroll to position [273, 0]
click at [66, 275] on div "A" at bounding box center [65, 278] width 21 height 21
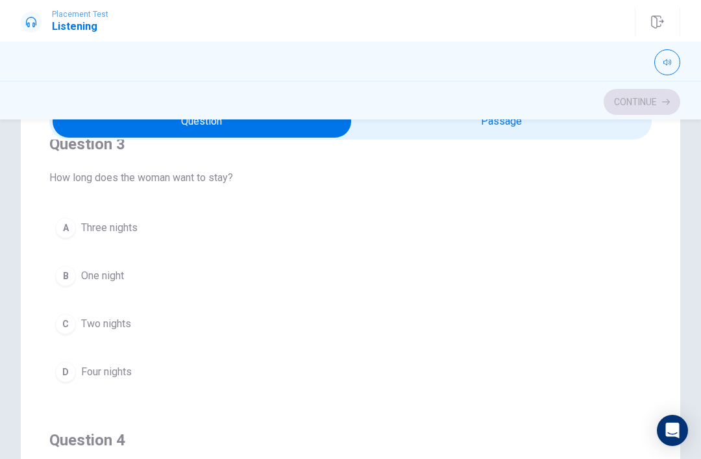
scroll to position [607, 0]
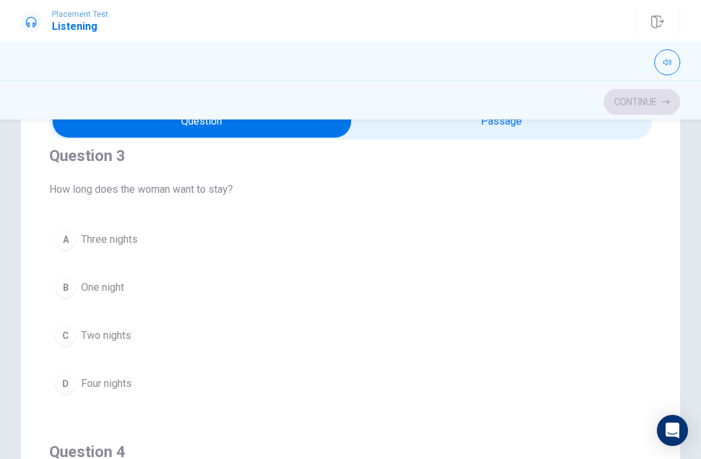
click at [139, 251] on button "A Three nights" at bounding box center [350, 239] width 603 height 32
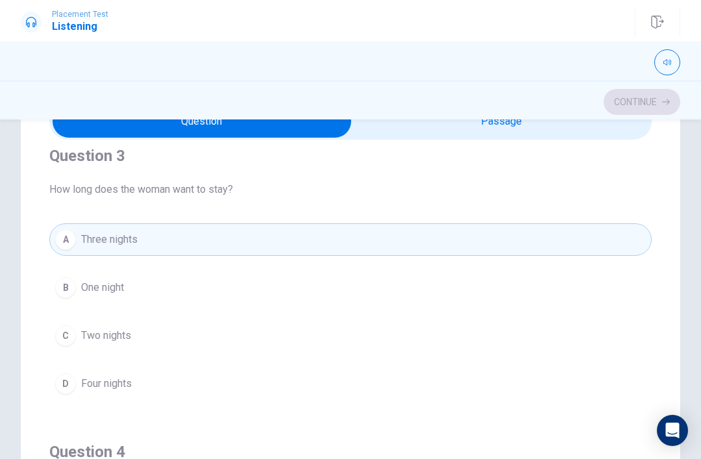
click at [120, 289] on span "One night" at bounding box center [102, 288] width 43 height 16
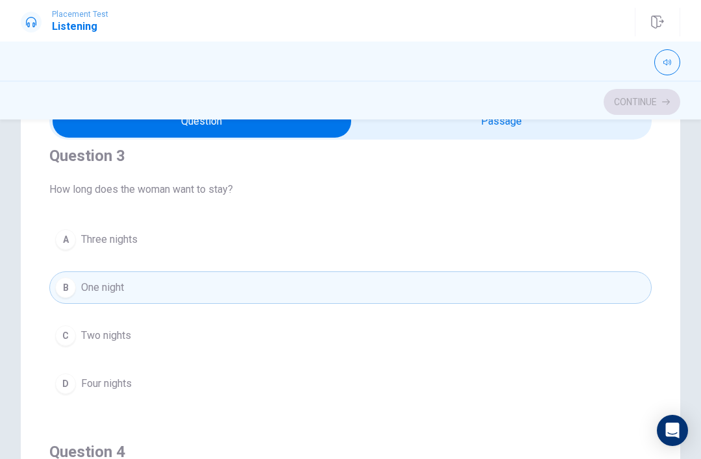
click at [670, 101] on div "Continue" at bounding box center [351, 102] width 660 height 25
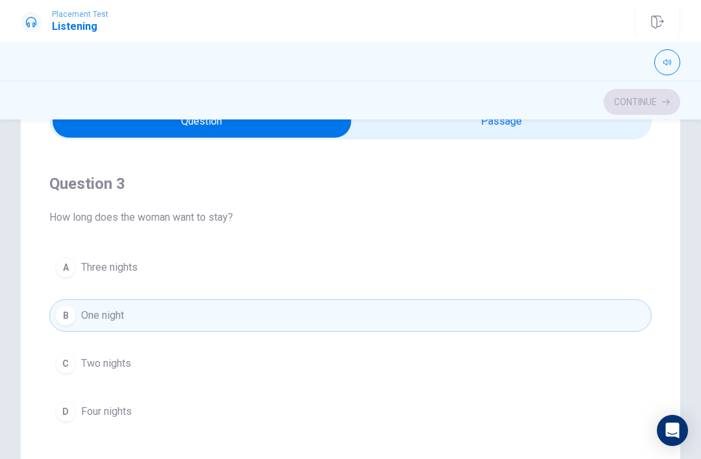
scroll to position [592, 0]
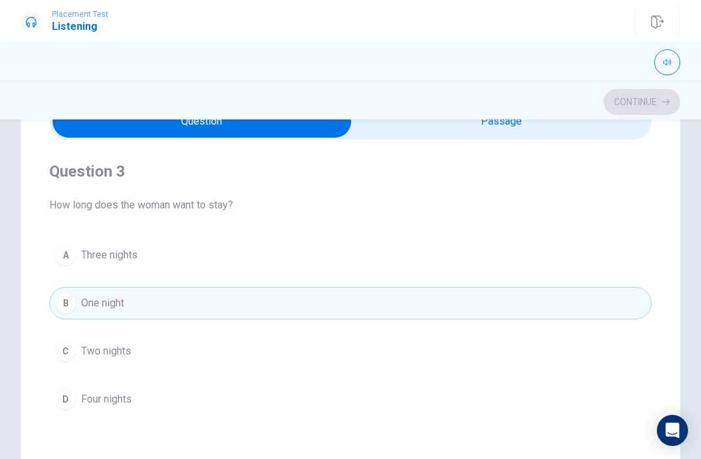
click at [257, 357] on button "C Two nights" at bounding box center [350, 351] width 603 height 32
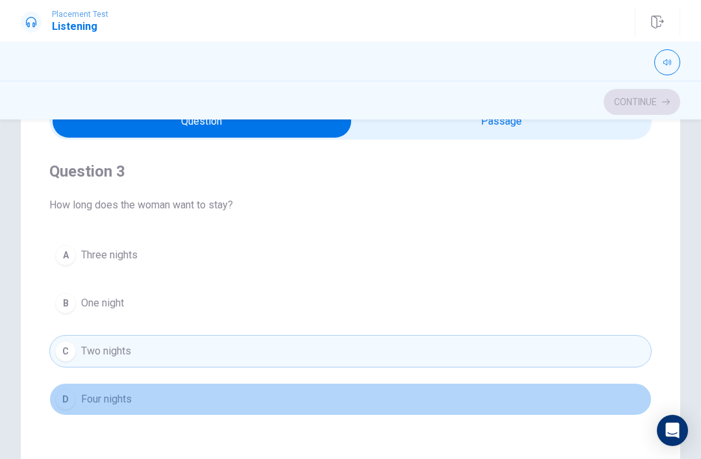
click at [162, 398] on button "D Four nights" at bounding box center [350, 399] width 603 height 32
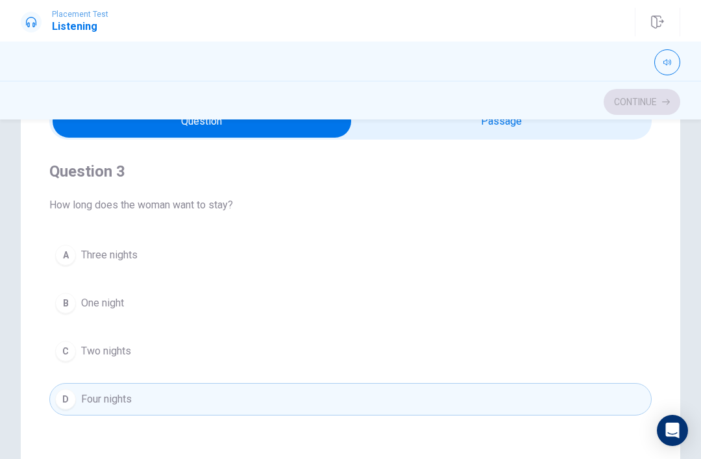
click at [246, 253] on button "A Three nights" at bounding box center [350, 255] width 603 height 32
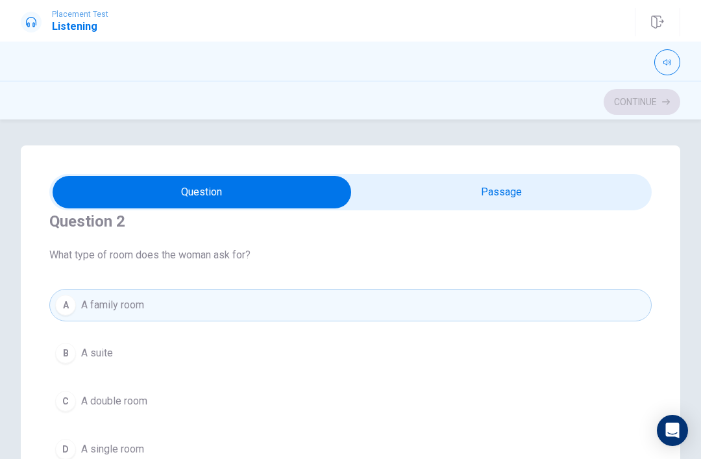
scroll to position [316, 0]
click at [110, 346] on span "A suite" at bounding box center [97, 354] width 32 height 16
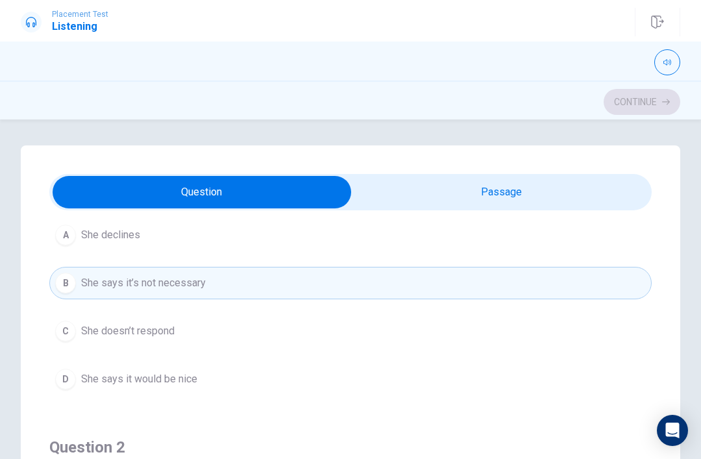
scroll to position [69, 0]
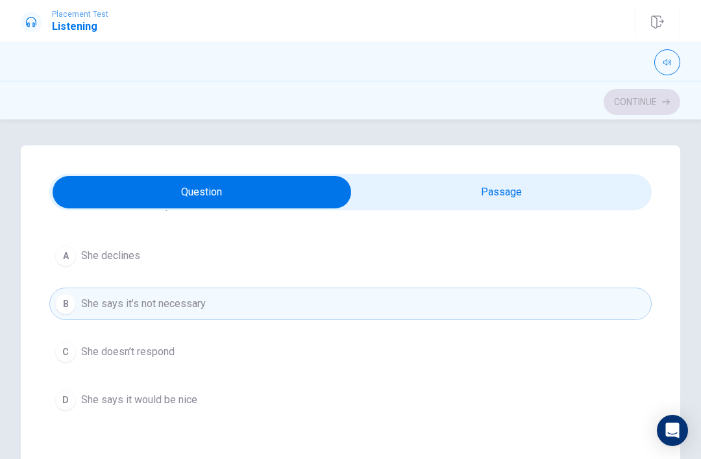
click at [399, 256] on button "A She declines" at bounding box center [350, 256] width 603 height 32
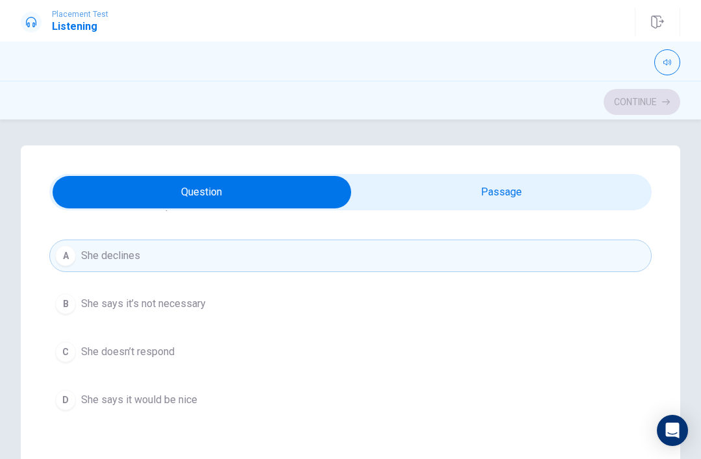
click at [187, 399] on span "She says it would be nice" at bounding box center [139, 400] width 116 height 16
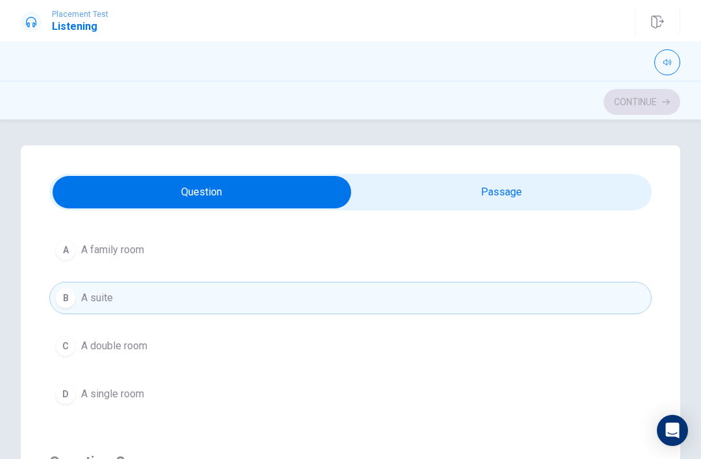
scroll to position [372, 0]
click at [129, 360] on button "C A double room" at bounding box center [350, 346] width 603 height 32
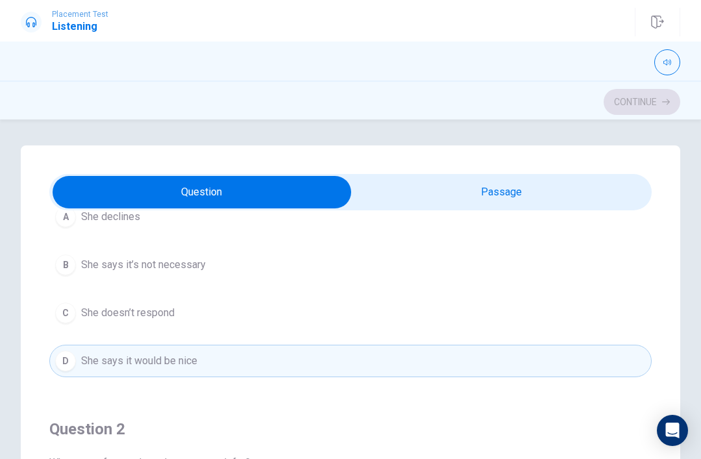
scroll to position [107, 0]
click at [181, 353] on button "D She says it would be nice" at bounding box center [350, 362] width 603 height 32
click at [181, 309] on button "C She doesn’t respond" at bounding box center [350, 314] width 603 height 32
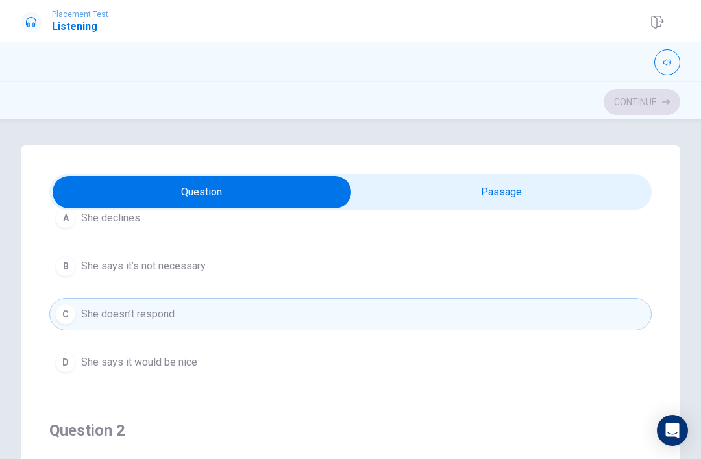
click at [183, 264] on span "She says it’s not necessary" at bounding box center [143, 267] width 125 height 16
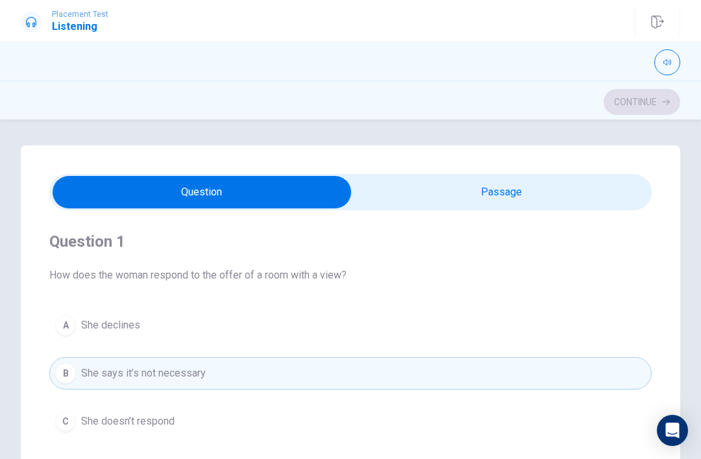
scroll to position [0, 0]
click at [229, 274] on span "How does the woman respond to the offer of a room with a view?" at bounding box center [350, 276] width 603 height 16
click at [112, 328] on span "She declines" at bounding box center [110, 326] width 59 height 16
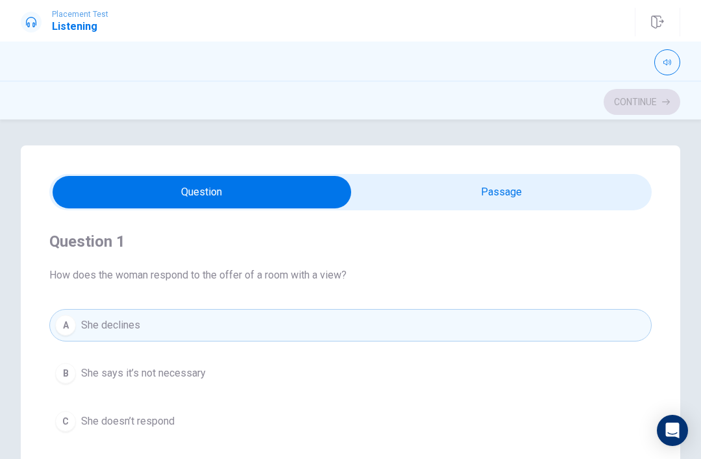
scroll to position [17, 0]
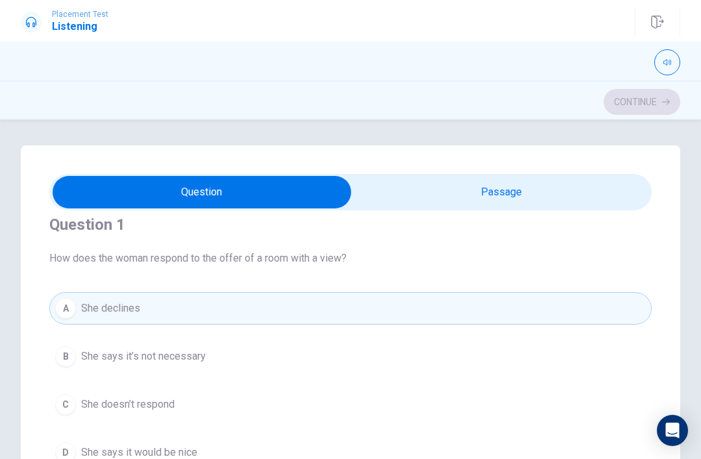
click at [156, 398] on span "She doesn’t respond" at bounding box center [128, 405] width 94 height 16
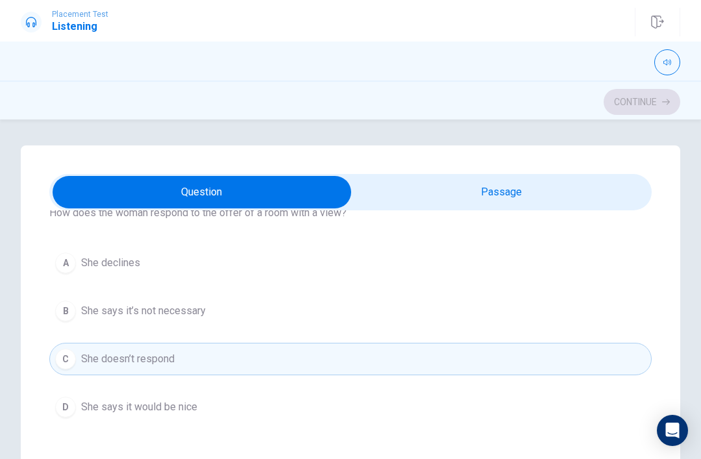
scroll to position [62, 0]
click at [299, 189] on input "checkbox" at bounding box center [202, 192] width 904 height 32
checkbox input "true"
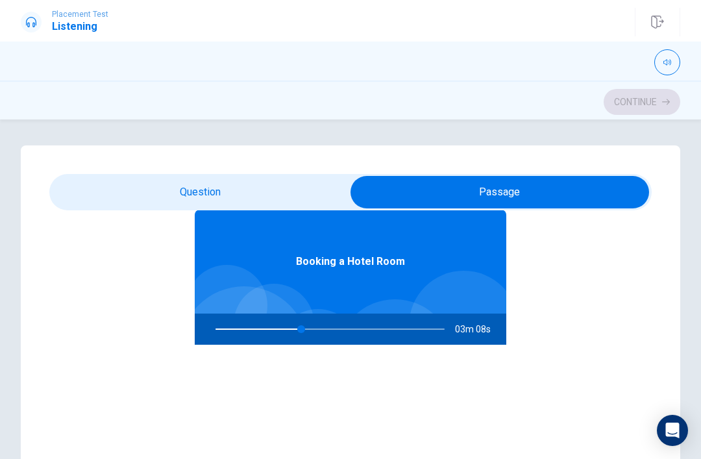
type input "38"
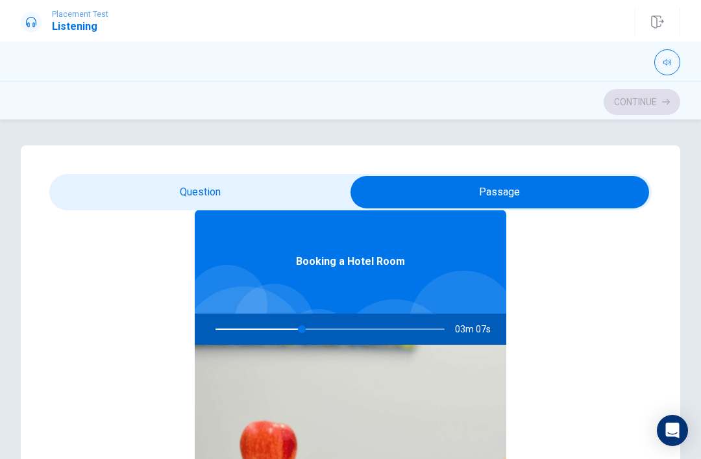
click at [562, 181] on input "checkbox" at bounding box center [500, 192] width 904 height 32
checkbox input "false"
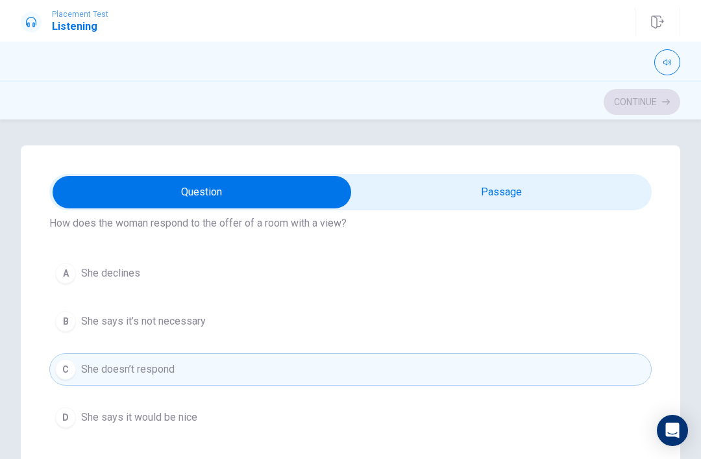
scroll to position [38, 0]
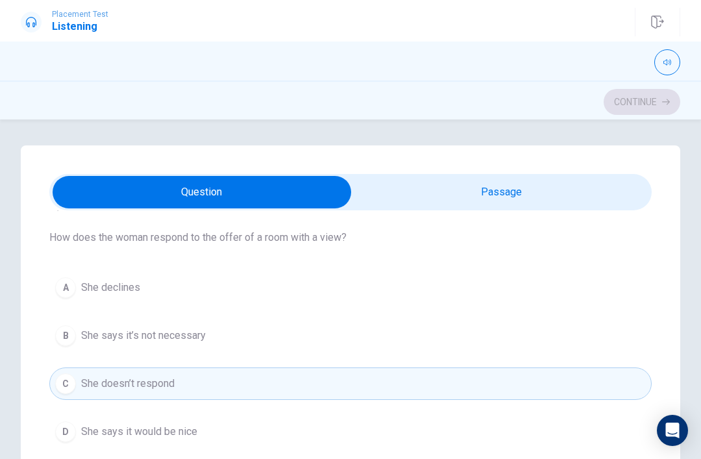
type input "39"
click at [250, 182] on input "checkbox" at bounding box center [202, 192] width 904 height 32
checkbox input "true"
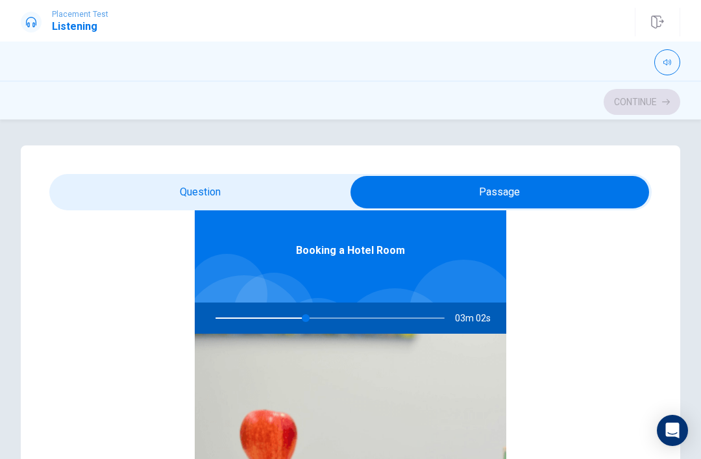
scroll to position [73, 0]
type input "41"
click at [255, 197] on input "checkbox" at bounding box center [500, 192] width 904 height 32
checkbox input "false"
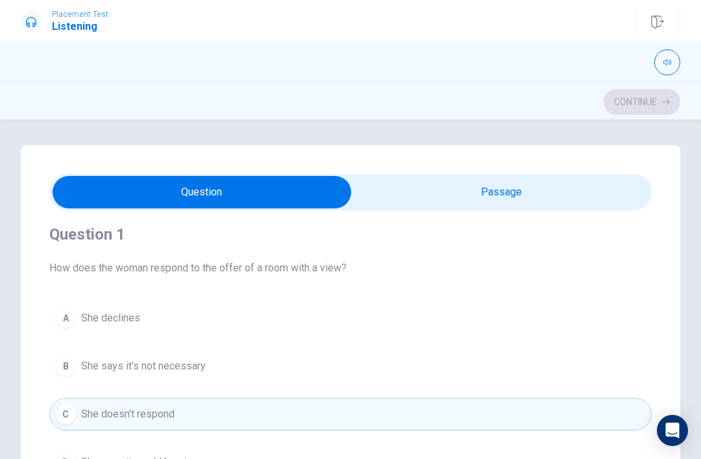
click at [654, 112] on div "Continue" at bounding box center [351, 102] width 660 height 25
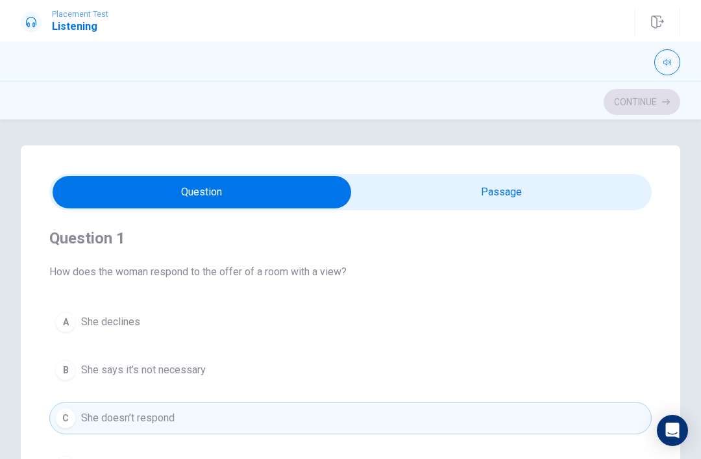
click at [653, 112] on div "Continue" at bounding box center [351, 102] width 660 height 25
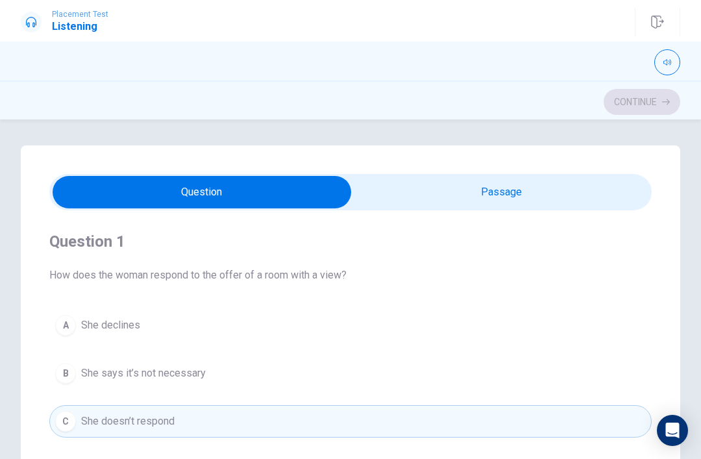
scroll to position [0, 0]
click at [660, 103] on div "Continue" at bounding box center [351, 102] width 660 height 25
click at [659, 103] on div "Continue" at bounding box center [351, 102] width 660 height 25
click at [316, 269] on span "How does the woman respond to the offer of a room with a view?" at bounding box center [350, 276] width 603 height 16
click at [133, 324] on span "She declines" at bounding box center [110, 326] width 59 height 16
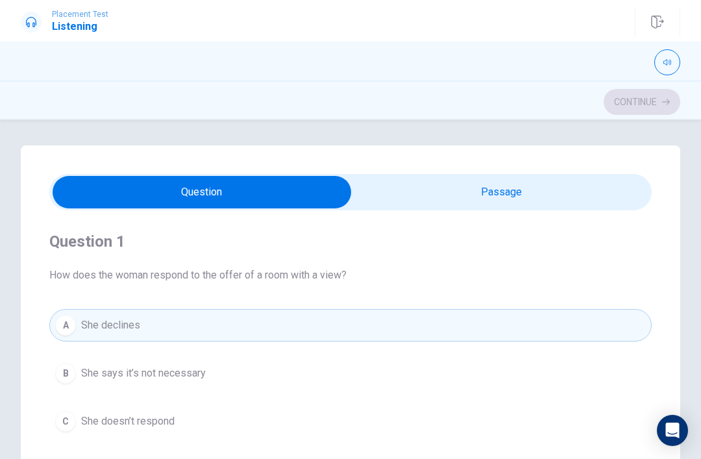
click at [638, 107] on div "Continue" at bounding box center [351, 102] width 660 height 25
click at [266, 386] on button "B She says it’s not necessary" at bounding box center [350, 373] width 603 height 32
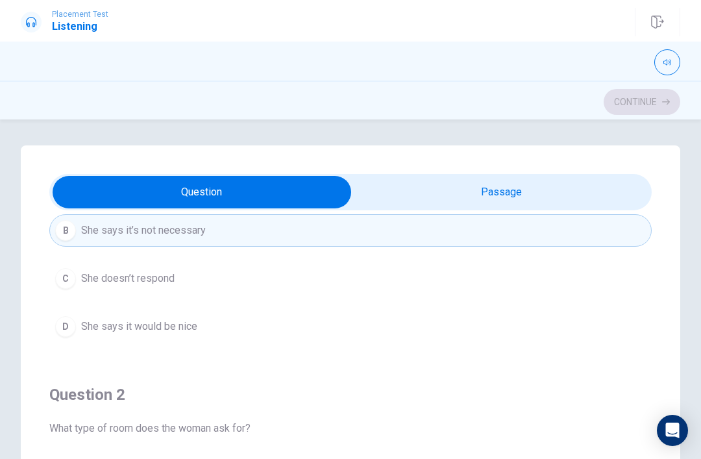
scroll to position [145, 0]
click at [273, 324] on button "D She says it would be nice" at bounding box center [350, 325] width 603 height 32
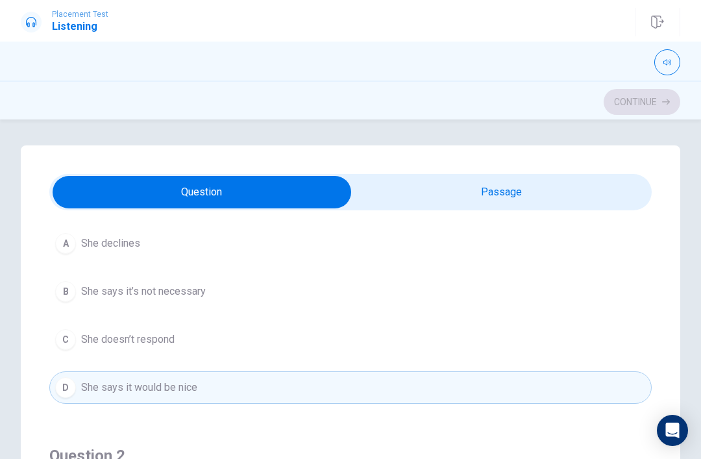
type input "46"
click at [607, 190] on input "checkbox" at bounding box center [202, 192] width 904 height 32
checkbox input "true"
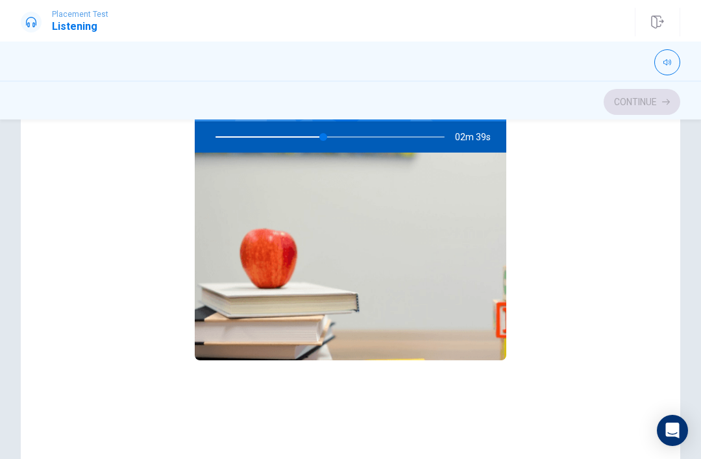
type input "47"
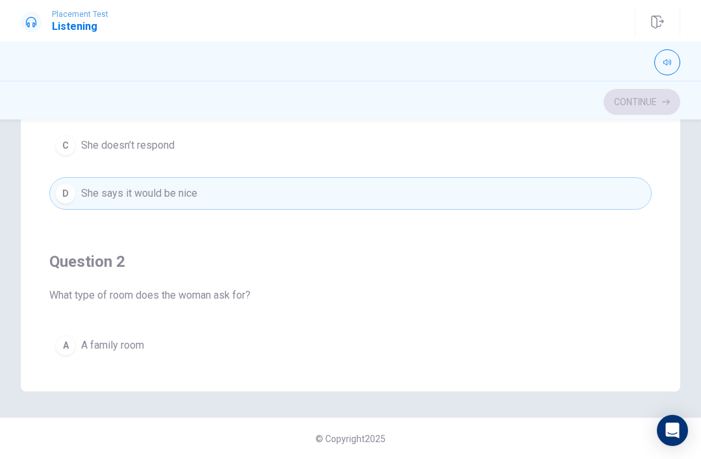
scroll to position [0, 0]
click at [203, 160] on button "C She doesn’t respond" at bounding box center [350, 145] width 603 height 32
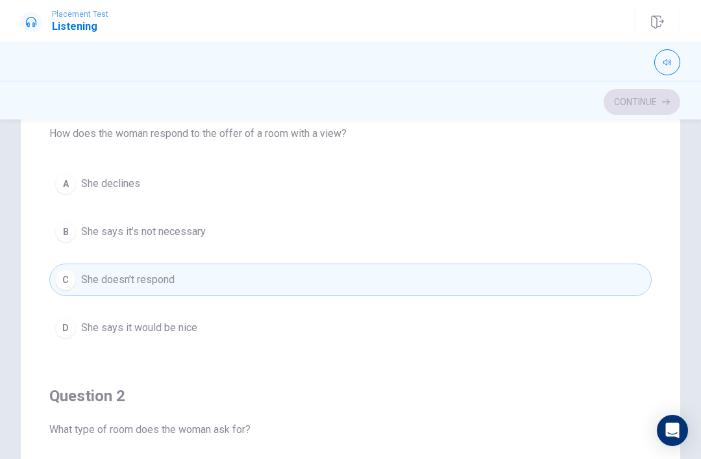
scroll to position [120, 0]
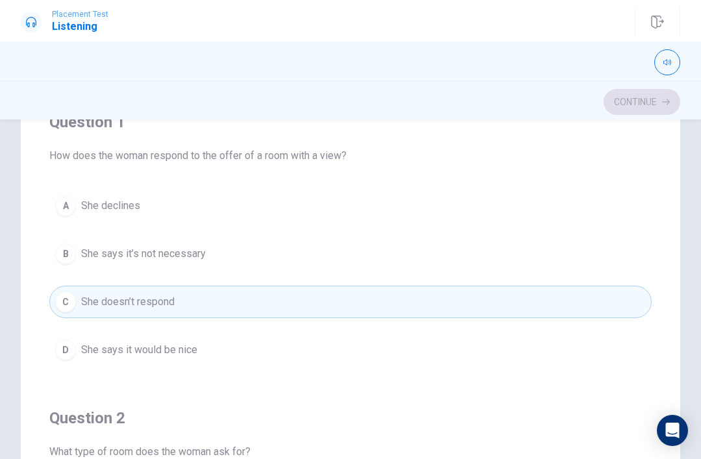
click at [197, 340] on button "D She says it would be nice" at bounding box center [350, 350] width 603 height 32
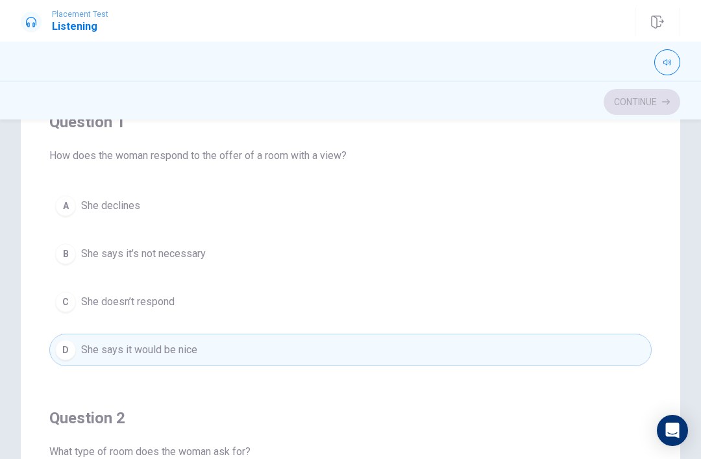
click at [632, 105] on div "Continue" at bounding box center [351, 102] width 660 height 25
click at [631, 105] on div "Continue" at bounding box center [351, 102] width 660 height 25
click at [643, 108] on div "Continue" at bounding box center [351, 102] width 660 height 25
click at [642, 107] on div "Continue" at bounding box center [351, 102] width 660 height 25
click at [659, 100] on div "Continue" at bounding box center [351, 102] width 660 height 25
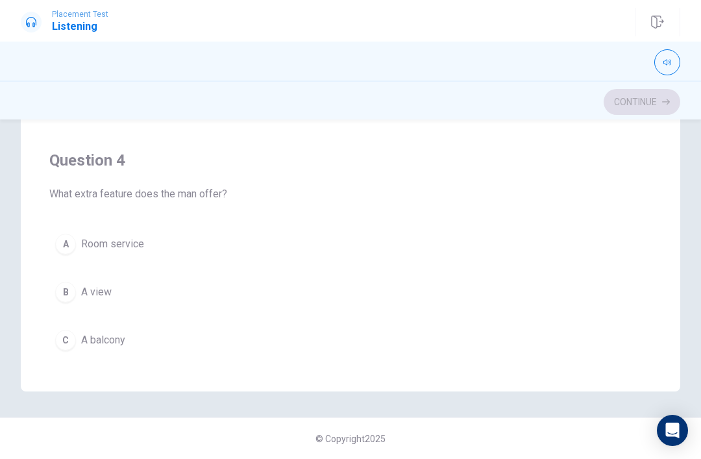
scroll to position [276, 0]
click at [121, 247] on span "Room service" at bounding box center [112, 244] width 63 height 16
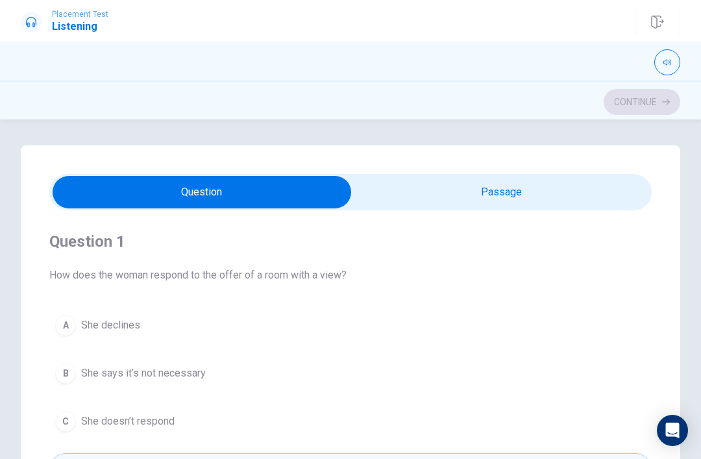
scroll to position [0, 0]
click at [449, 199] on input "checkbox" at bounding box center [202, 192] width 904 height 32
checkbox input "true"
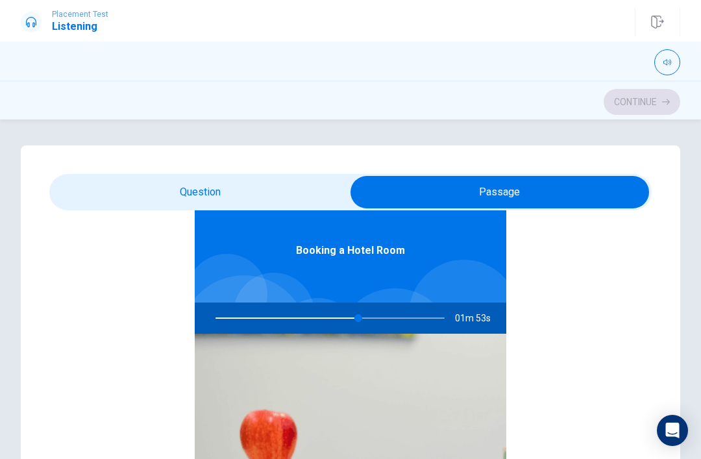
type input "63"
click at [244, 191] on input "checkbox" at bounding box center [500, 192] width 904 height 32
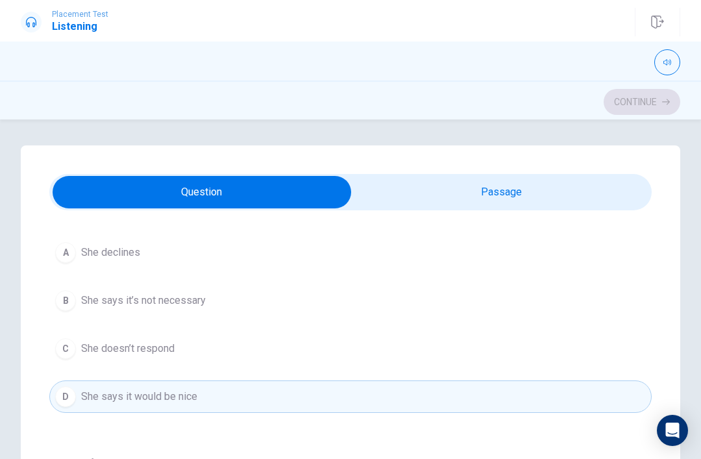
click at [419, 186] on input "checkbox" at bounding box center [202, 192] width 904 height 32
checkbox input "true"
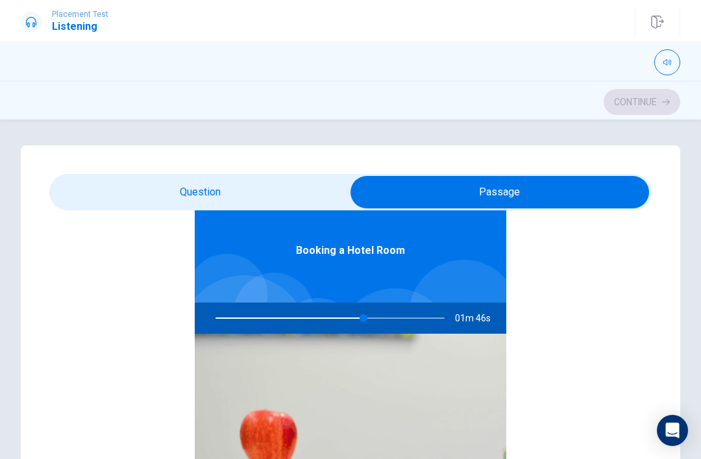
type input "65"
click at [225, 189] on input "checkbox" at bounding box center [500, 192] width 904 height 32
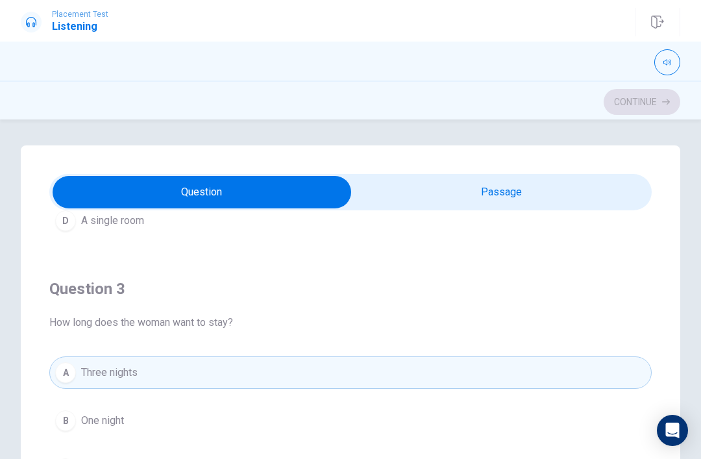
click at [417, 184] on input "checkbox" at bounding box center [202, 192] width 904 height 32
checkbox input "true"
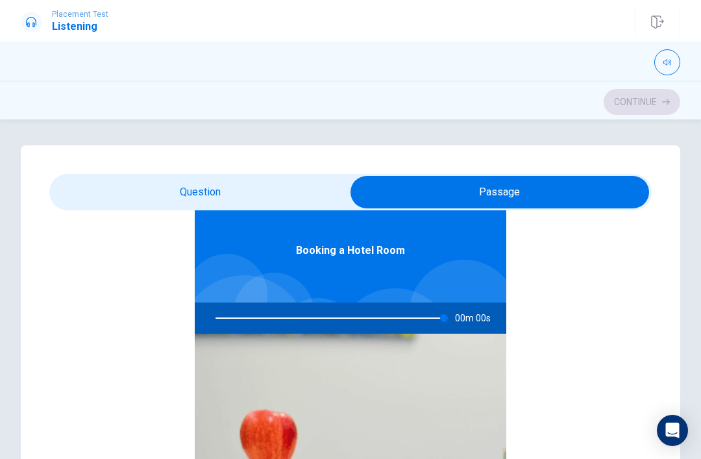
type input "0"
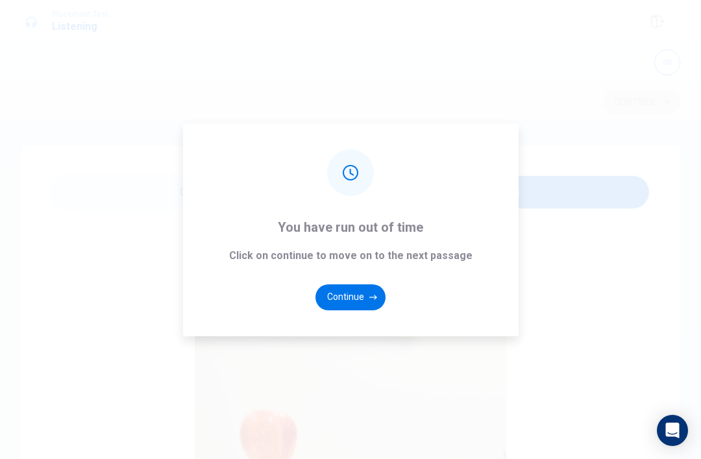
click at [343, 310] on button "Continue" at bounding box center [351, 297] width 70 height 26
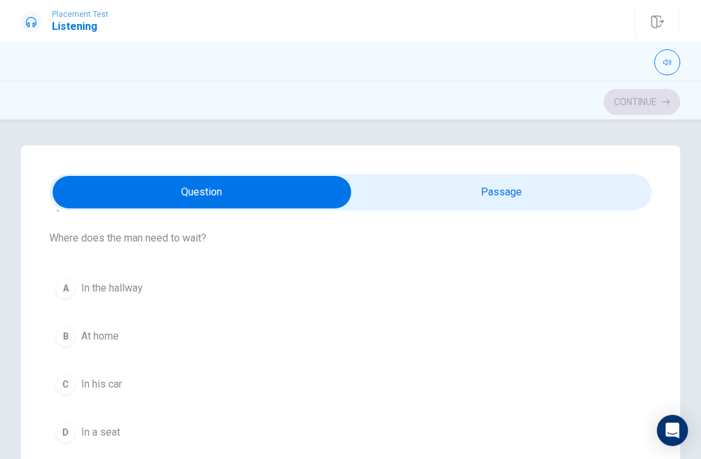
scroll to position [53, 0]
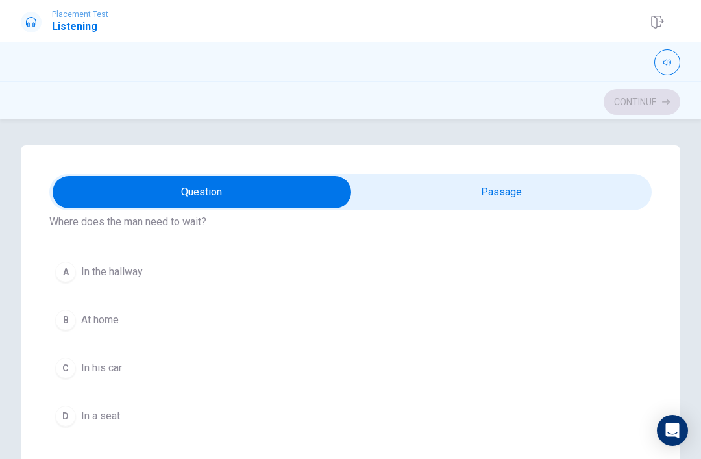
click at [62, 369] on div "C" at bounding box center [65, 368] width 21 height 21
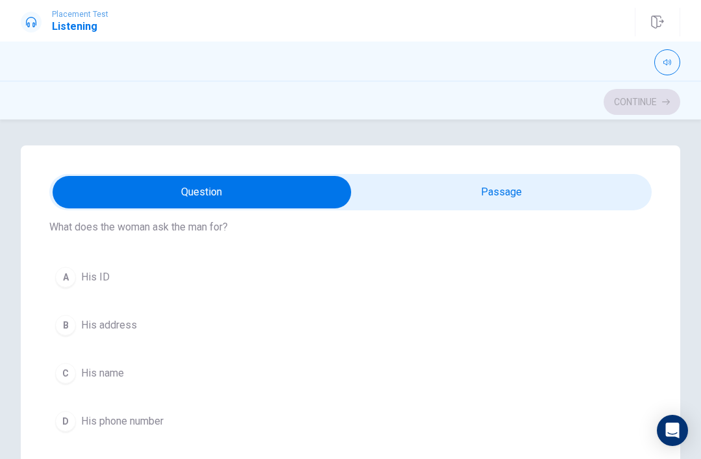
scroll to position [347, 0]
click at [97, 367] on span "His name" at bounding box center [102, 370] width 43 height 16
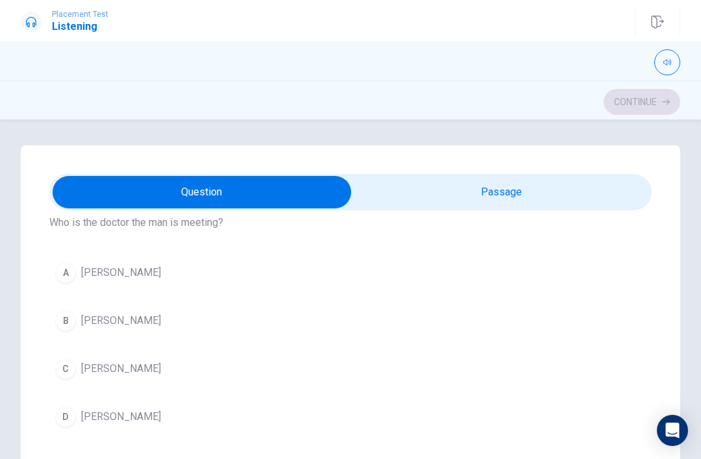
scroll to position [651, 0]
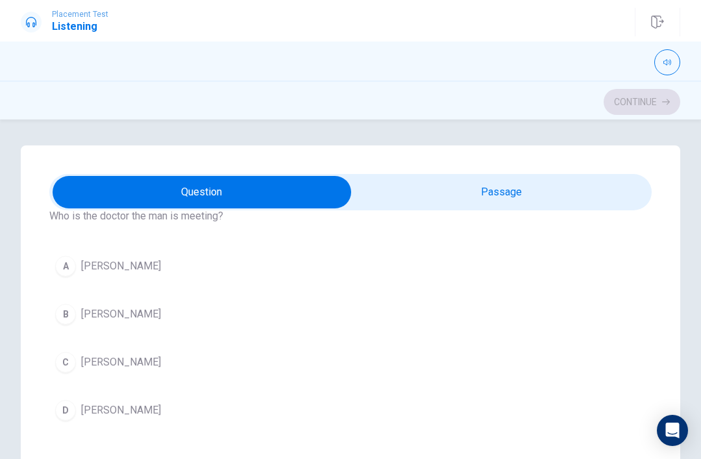
click at [103, 406] on span "[PERSON_NAME]" at bounding box center [121, 411] width 80 height 16
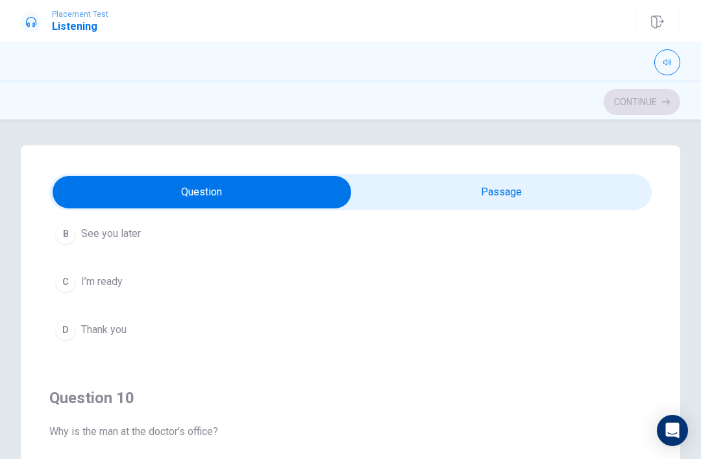
scroll to position [1024, 0]
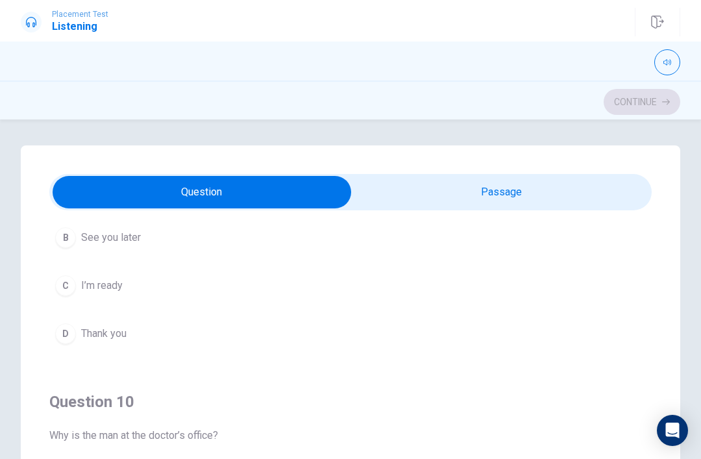
click at [95, 325] on button "D Thank you" at bounding box center [350, 334] width 603 height 32
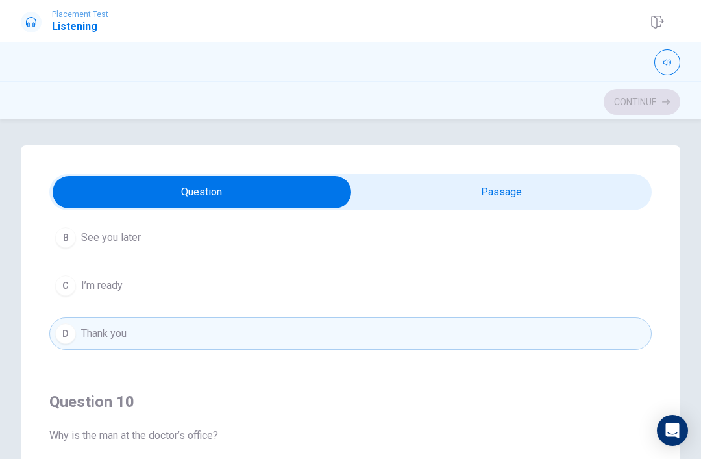
click at [103, 284] on span "I’m ready" at bounding box center [102, 286] width 42 height 16
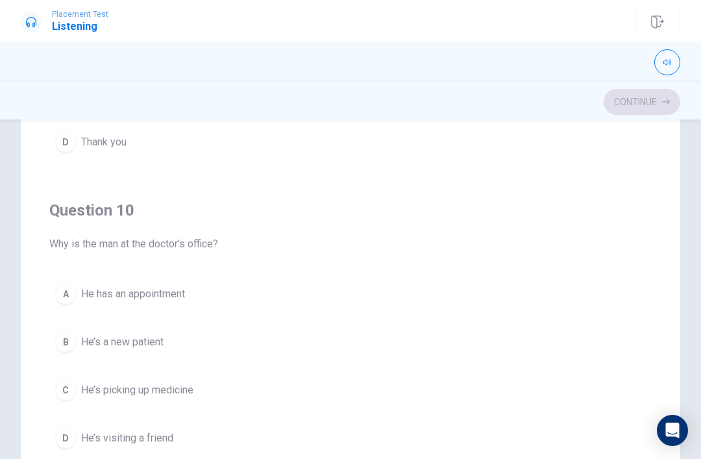
scroll to position [164, 0]
click at [99, 297] on span "He has an appointment" at bounding box center [133, 294] width 104 height 16
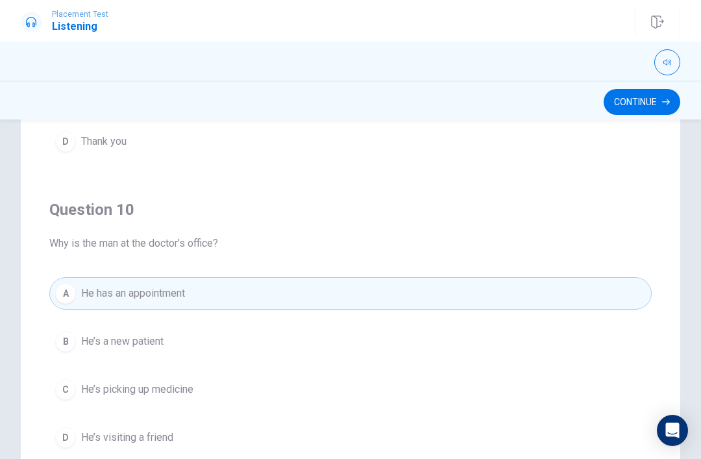
click at [649, 98] on button "Continue" at bounding box center [642, 102] width 77 height 26
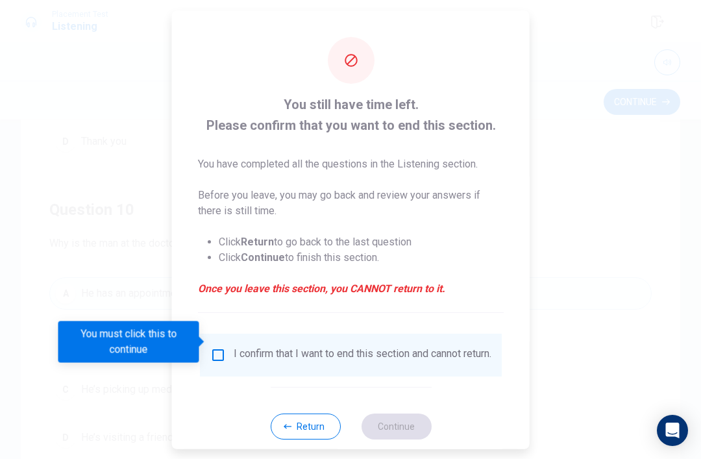
click at [322, 416] on button "Return" at bounding box center [305, 426] width 70 height 26
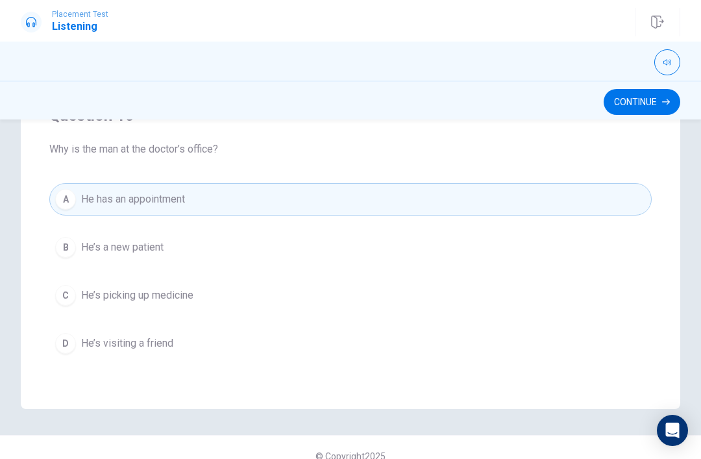
scroll to position [257, 0]
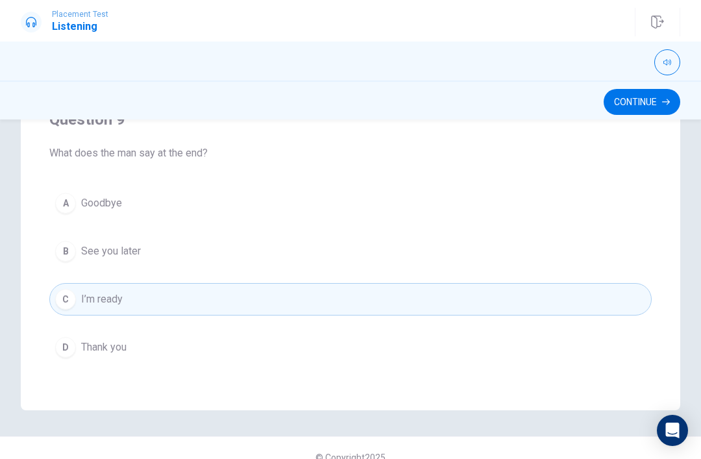
click at [649, 97] on button "Continue" at bounding box center [642, 102] width 77 height 26
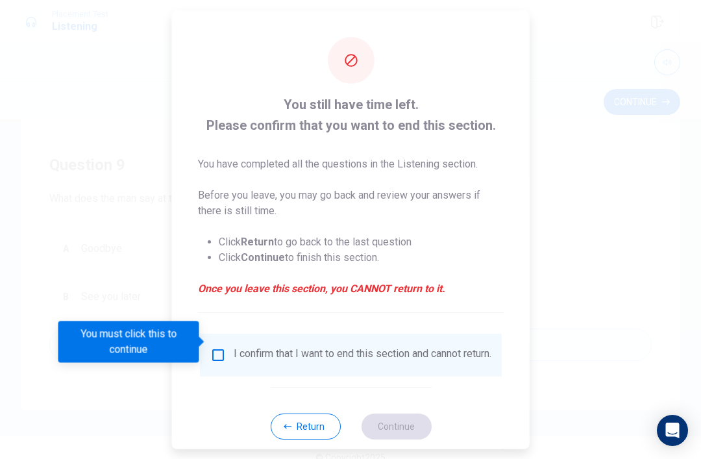
scroll to position [708, 0]
click at [223, 347] on input "You must click this to continue" at bounding box center [218, 355] width 16 height 16
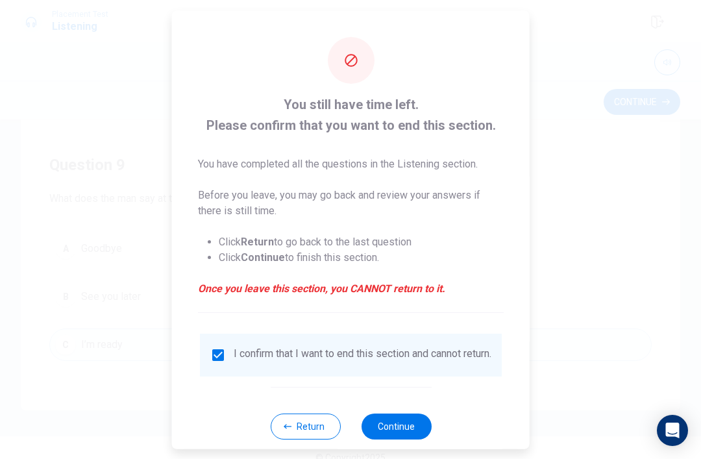
click at [409, 422] on button "Continue" at bounding box center [396, 426] width 70 height 26
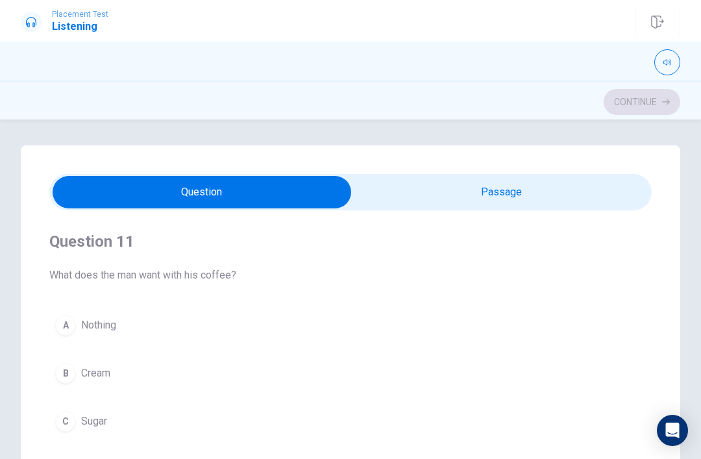
scroll to position [0, 0]
click at [103, 328] on span "Nothing" at bounding box center [98, 326] width 35 height 16
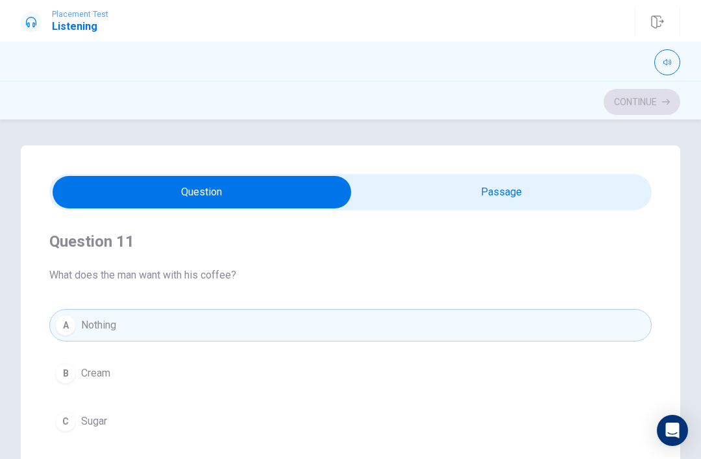
click at [101, 373] on span "Cream" at bounding box center [95, 374] width 29 height 16
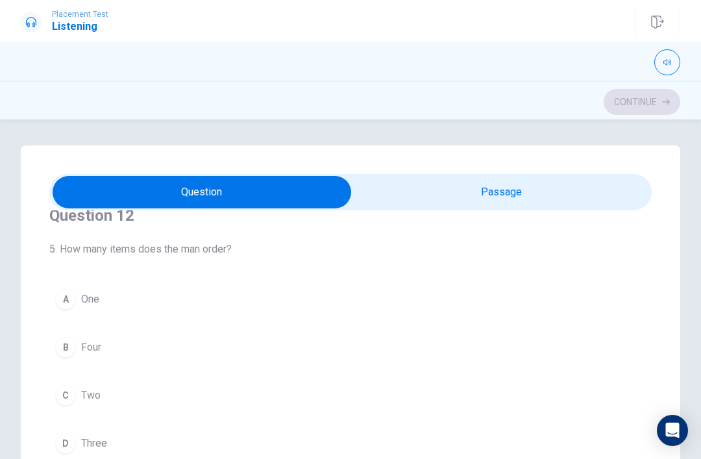
scroll to position [334, 0]
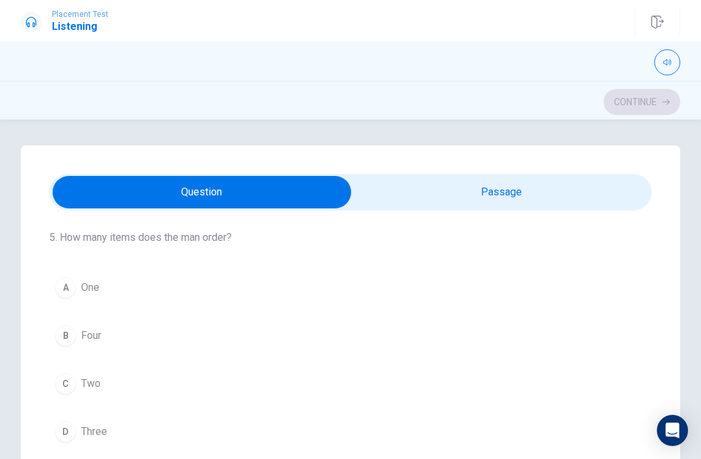
click at [98, 427] on span "Three" at bounding box center [94, 432] width 26 height 16
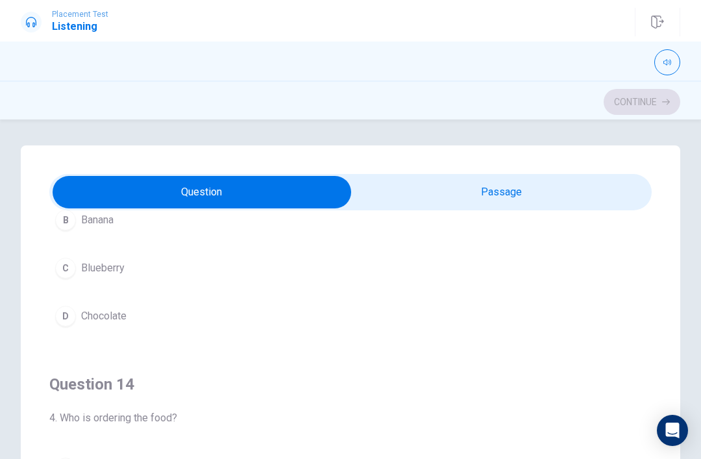
scroll to position [751, 0]
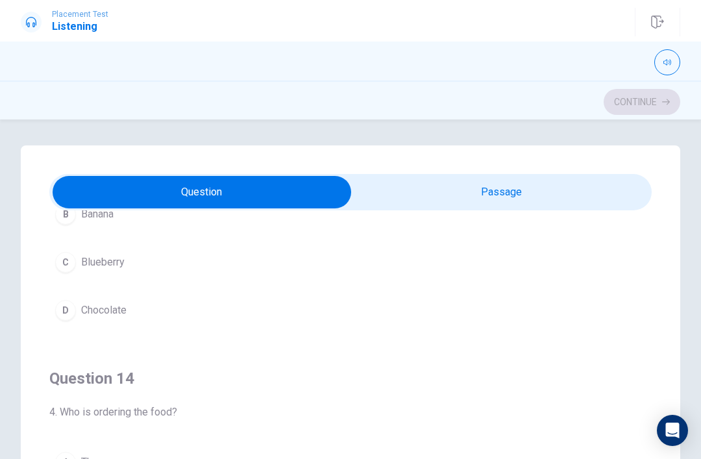
click at [109, 305] on span "Chocolate" at bounding box center [103, 311] width 45 height 16
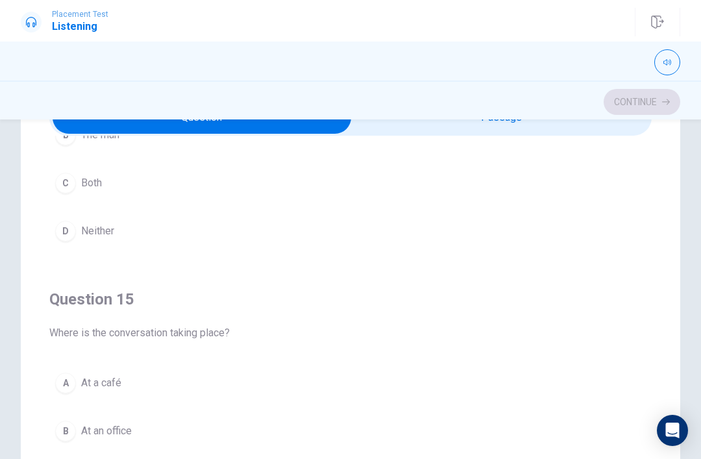
scroll to position [73, 0]
click at [105, 384] on span "At a café" at bounding box center [101, 385] width 40 height 16
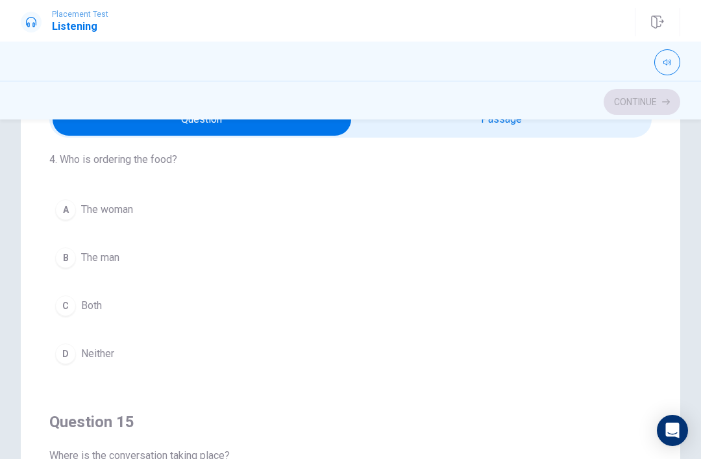
type input "12"
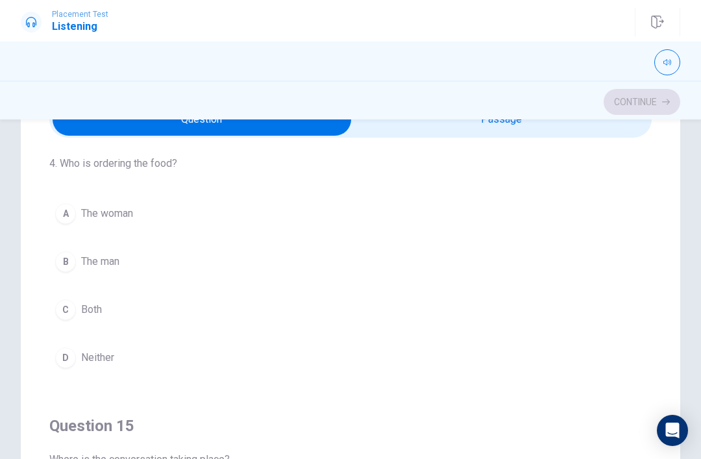
click at [549, 129] on input "checkbox" at bounding box center [202, 119] width 904 height 32
checkbox input "true"
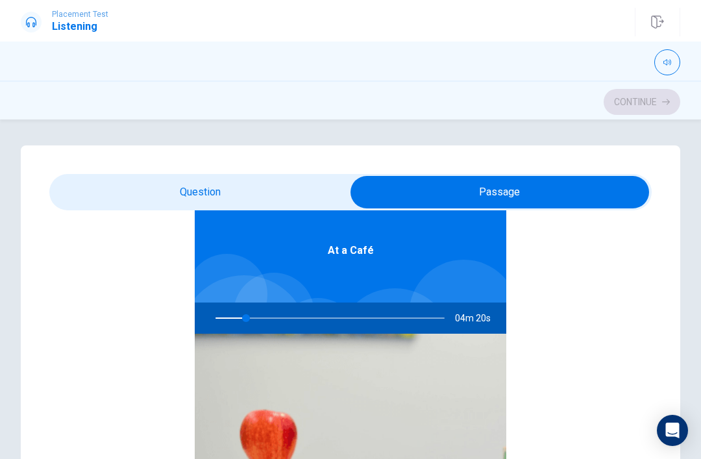
type input "14"
click at [107, 183] on input "checkbox" at bounding box center [500, 192] width 904 height 32
checkbox input "false"
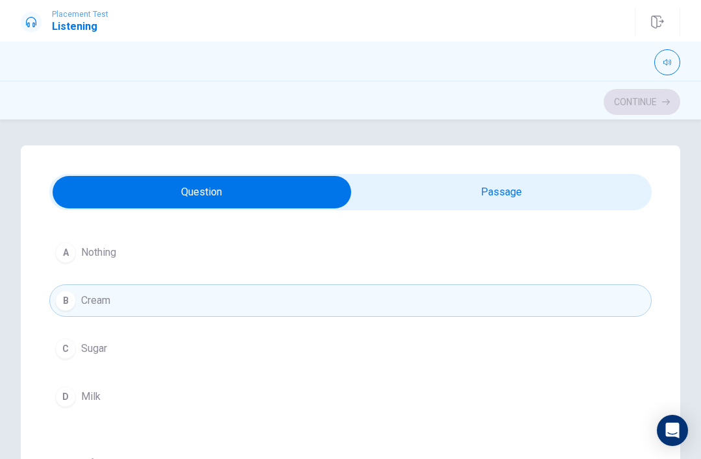
type input "14"
click at [406, 185] on input "checkbox" at bounding box center [202, 192] width 904 height 32
checkbox input "true"
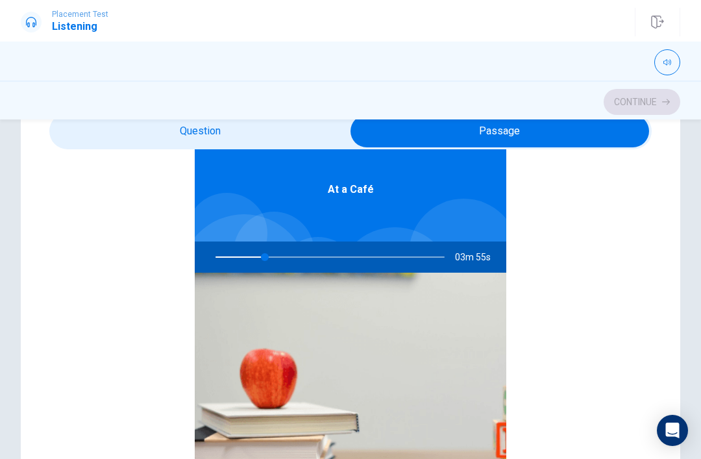
scroll to position [70, 0]
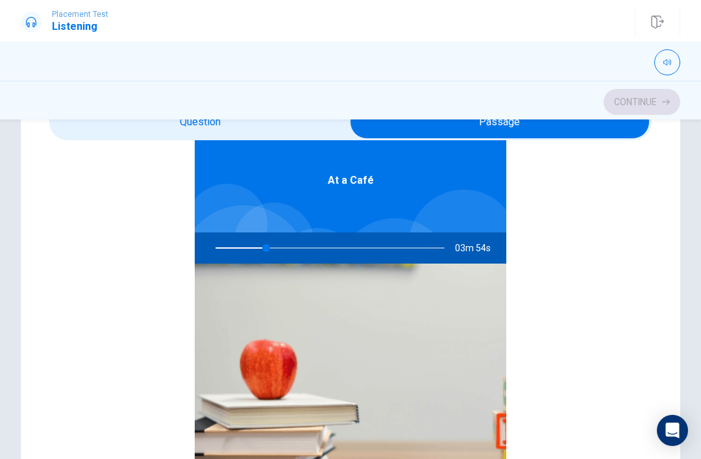
click at [627, 244] on div "At a Café 03m 54s" at bounding box center [350, 318] width 603 height 501
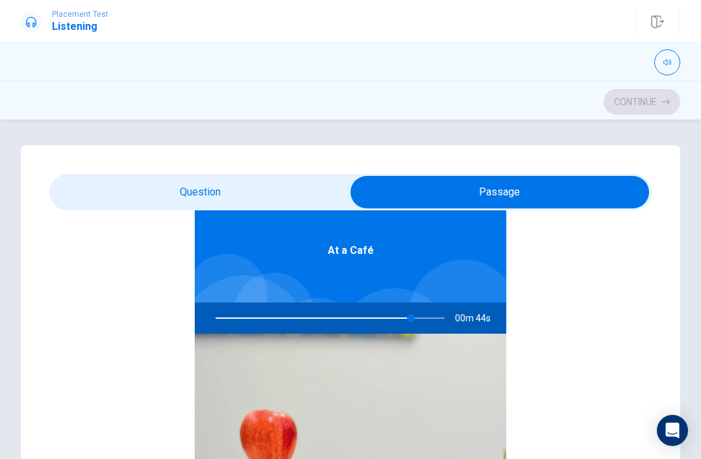
scroll to position [73, 0]
type input "86"
click at [264, 191] on input "checkbox" at bounding box center [500, 192] width 904 height 32
checkbox input "false"
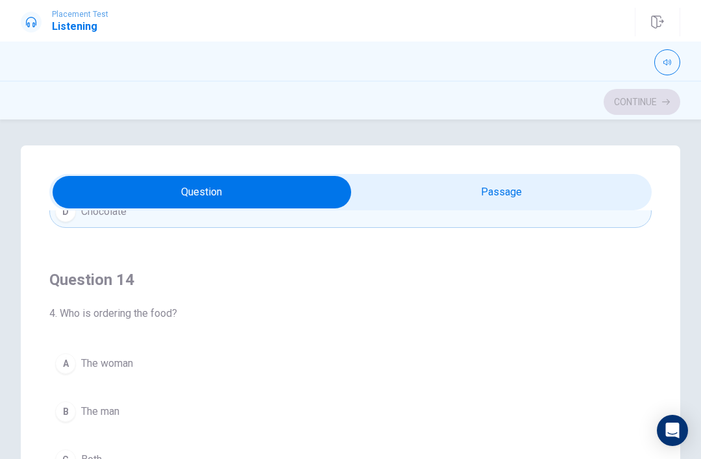
scroll to position [847, 0]
click at [106, 368] on span "The woman" at bounding box center [107, 367] width 52 height 16
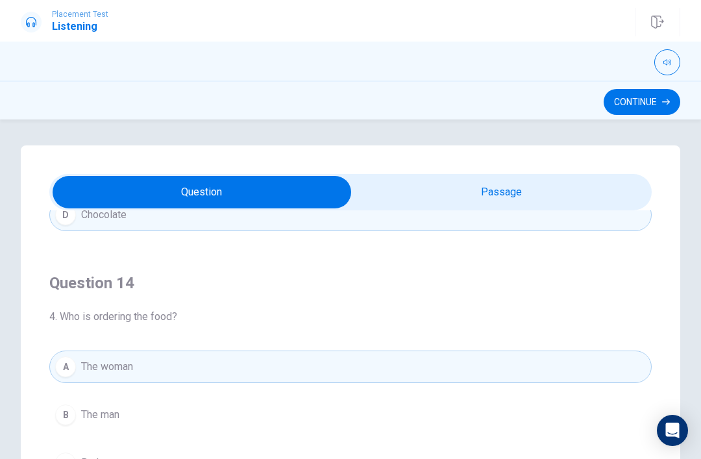
click at [662, 104] on button "Continue" at bounding box center [642, 102] width 77 height 26
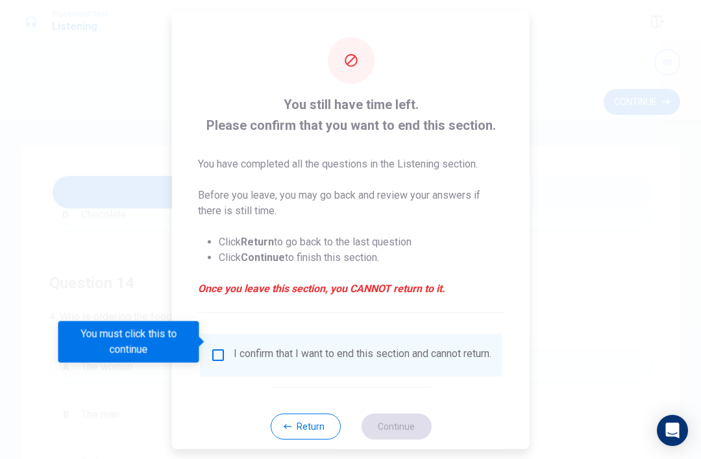
click at [204, 320] on div "You still have time left. Please confirm that you want to end this section. You…" at bounding box center [351, 237] width 358 height 455
click at [229, 333] on div "I confirm that I want to end this section and cannot return." at bounding box center [351, 354] width 302 height 43
click at [216, 333] on div "I confirm that I want to end this section and cannot return." at bounding box center [351, 354] width 302 height 43
click at [221, 347] on input "You must click this to continue" at bounding box center [218, 355] width 16 height 16
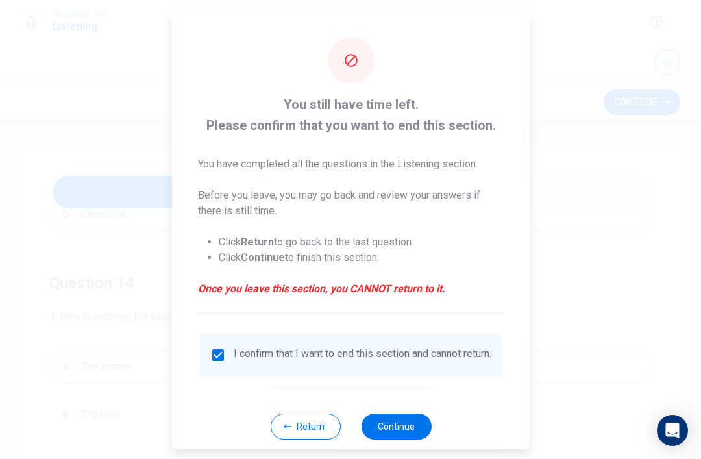
click at [397, 401] on div "Return Continue" at bounding box center [350, 425] width 161 height 79
click at [396, 421] on button "Continue" at bounding box center [396, 426] width 70 height 26
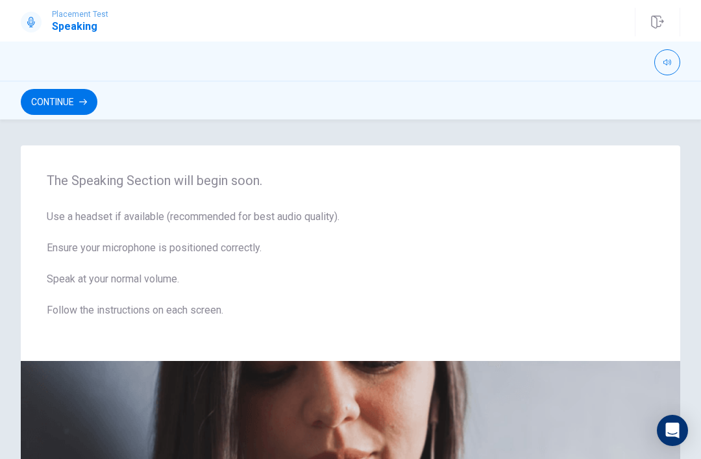
scroll to position [-1, 0]
click at [64, 95] on button "Continue" at bounding box center [59, 102] width 77 height 26
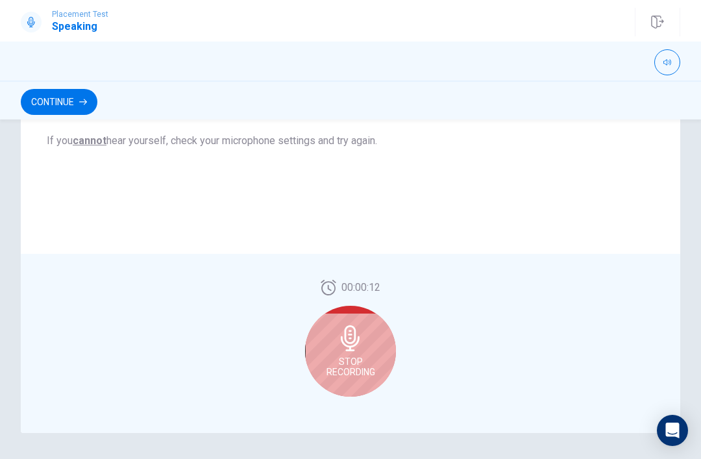
scroll to position [280, 0]
click at [363, 362] on span "Stop Recording" at bounding box center [351, 365] width 49 height 21
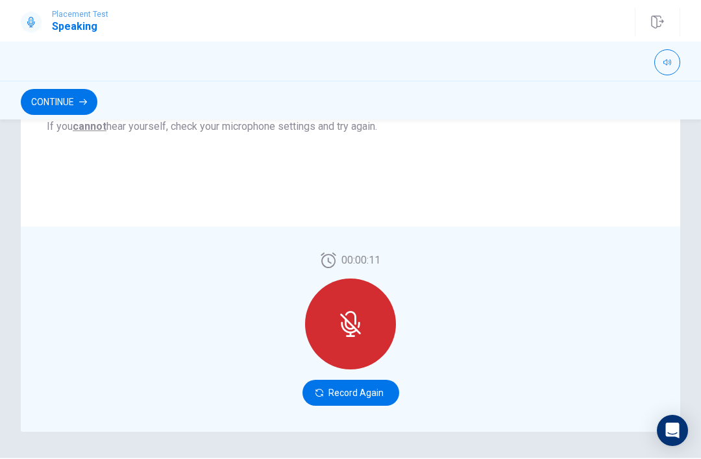
click at [326, 395] on button "Record Again" at bounding box center [351, 393] width 97 height 26
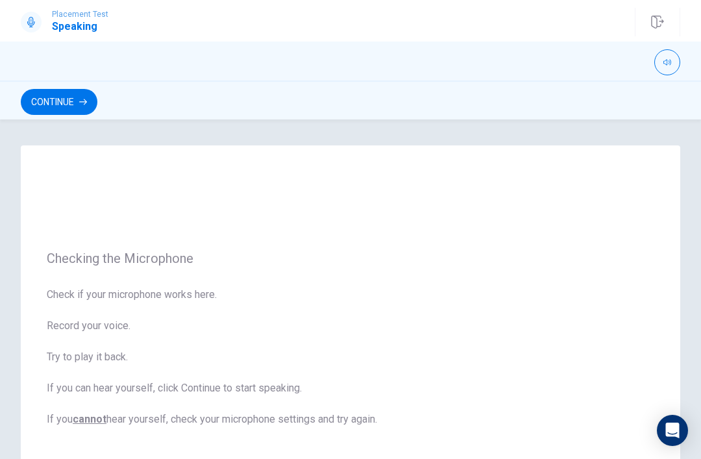
scroll to position [0, 0]
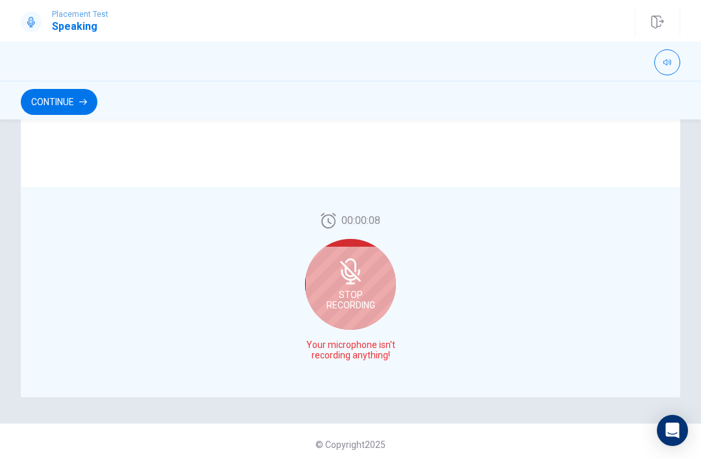
click at [64, 97] on button "Continue" at bounding box center [59, 102] width 77 height 26
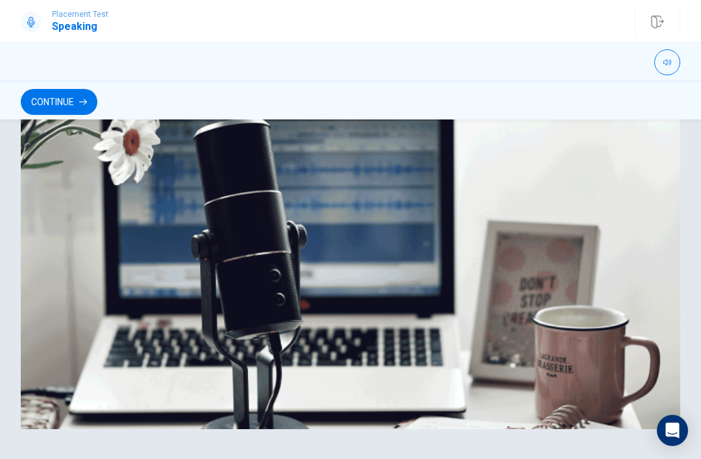
scroll to position [300, 0]
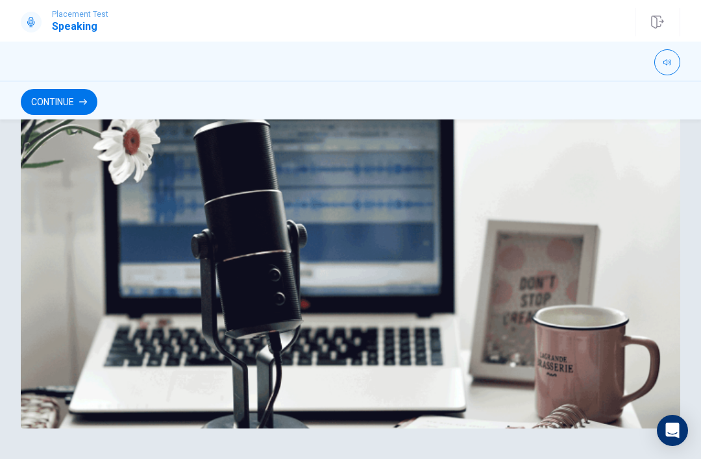
click at [66, 94] on button "Continue" at bounding box center [59, 102] width 77 height 26
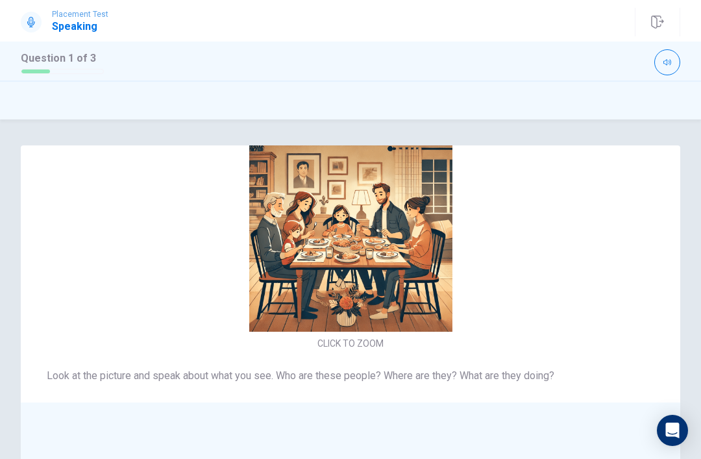
scroll to position [-43, 0]
click at [307, 268] on img at bounding box center [350, 230] width 275 height 203
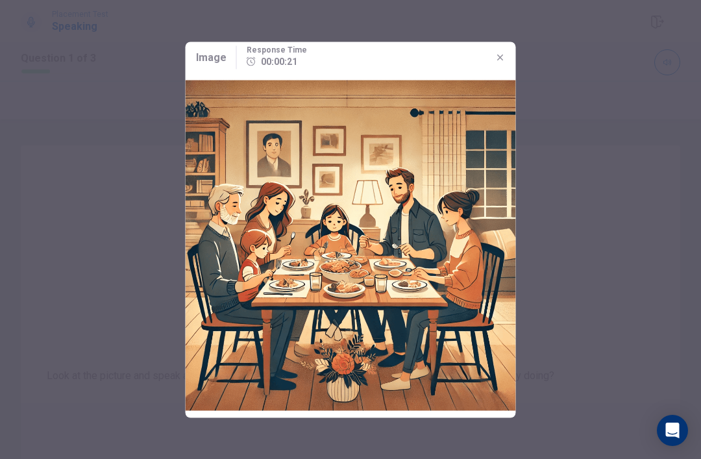
click at [118, 198] on div at bounding box center [350, 229] width 701 height 459
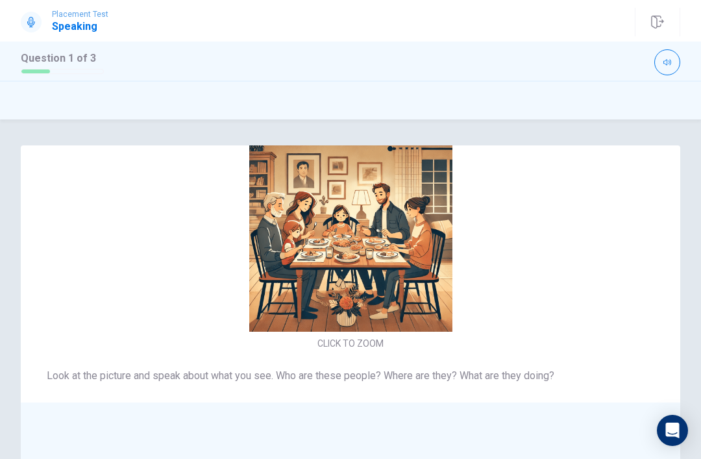
click at [407, 325] on img at bounding box center [350, 230] width 275 height 203
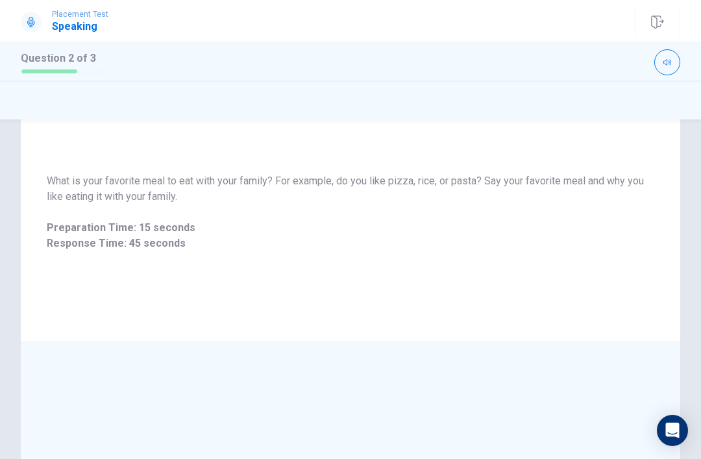
scroll to position [55, 0]
